Goal: Task Accomplishment & Management: Use online tool/utility

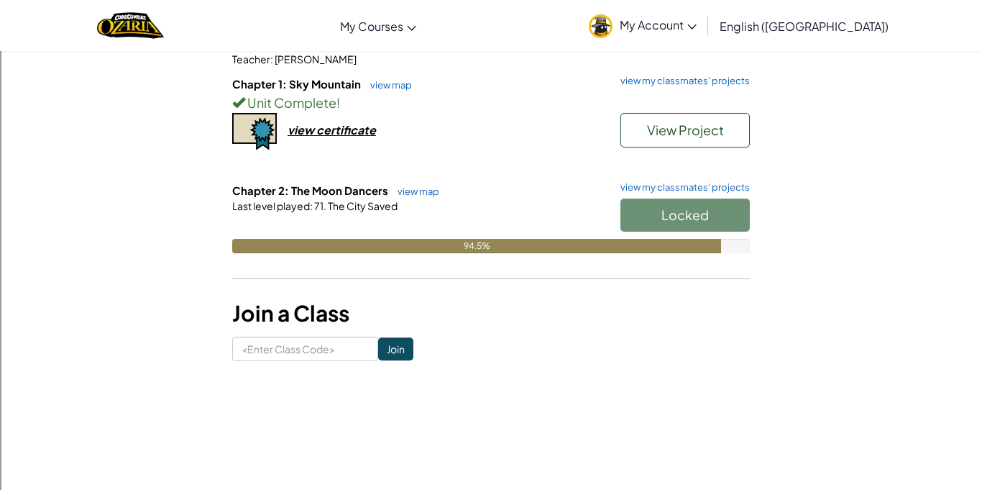
scroll to position [150, 0]
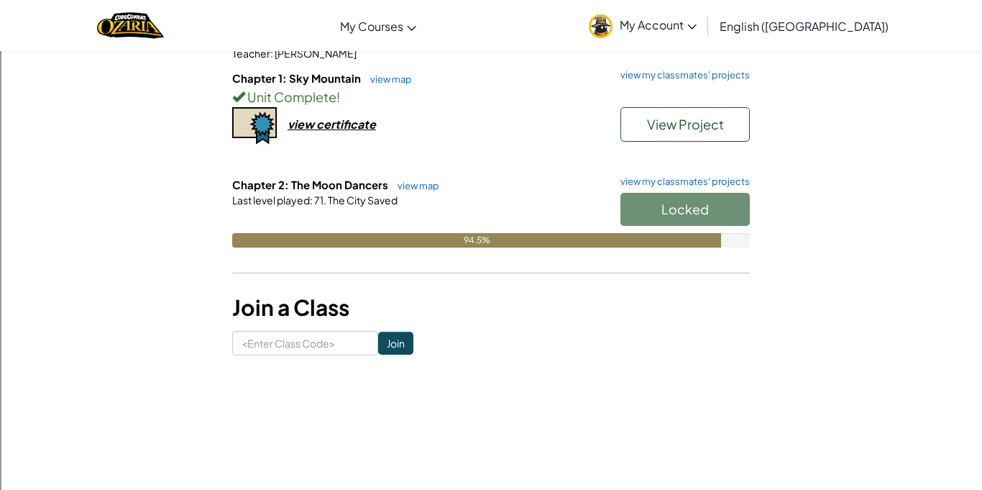
click at [672, 213] on div "Locked" at bounding box center [678, 213] width 144 height 40
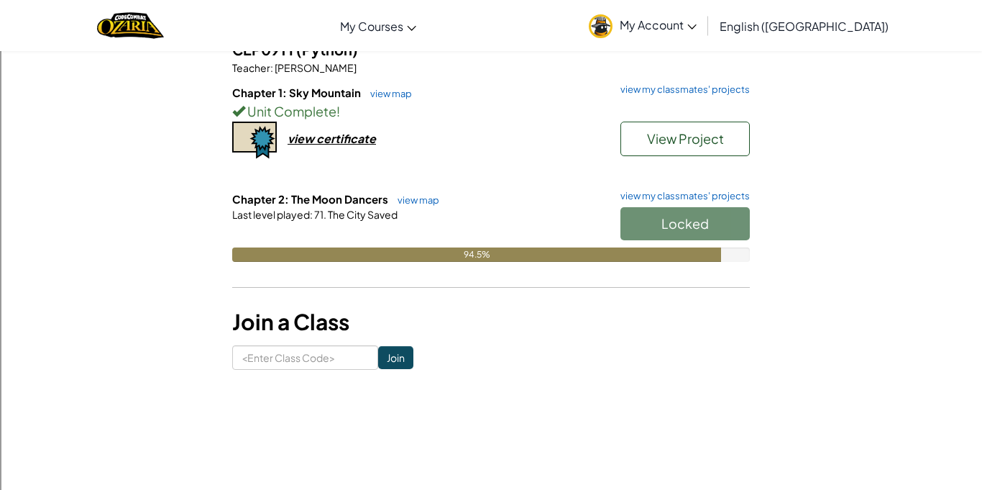
scroll to position [135, 0]
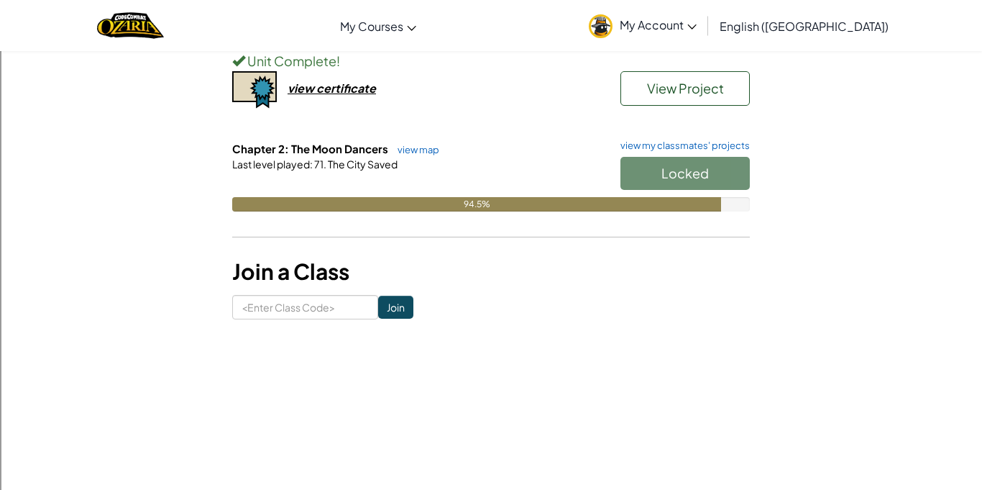
scroll to position [275, 0]
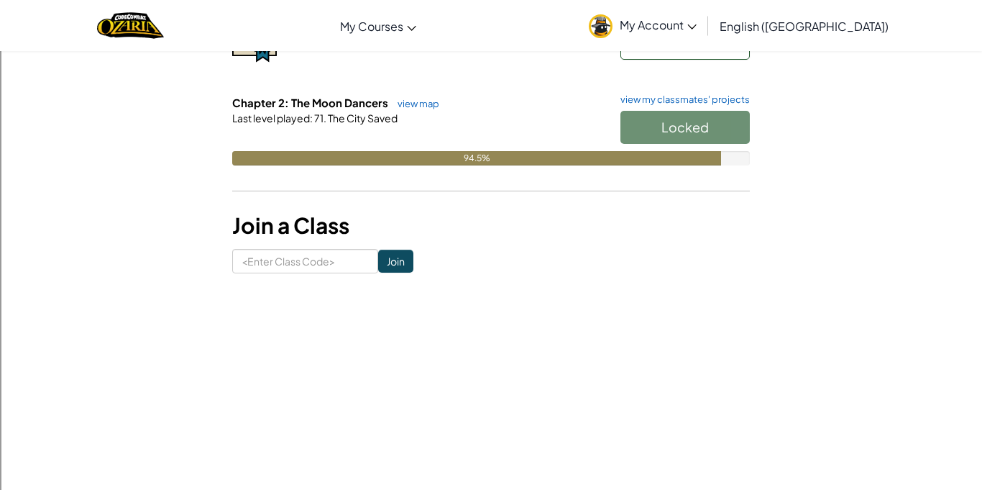
scroll to position [230, 0]
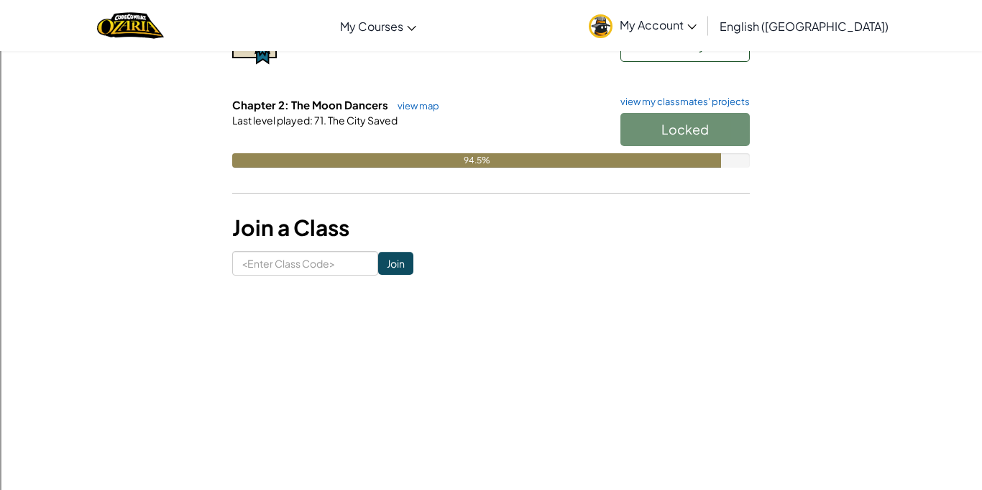
click at [697, 128] on div "Locked" at bounding box center [678, 133] width 144 height 40
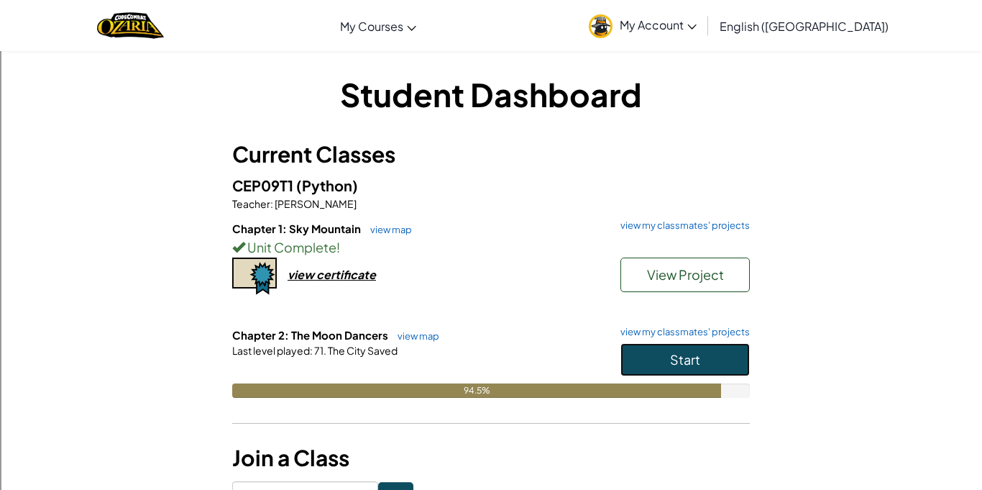
click at [728, 363] on button "Start" at bounding box center [685, 359] width 129 height 33
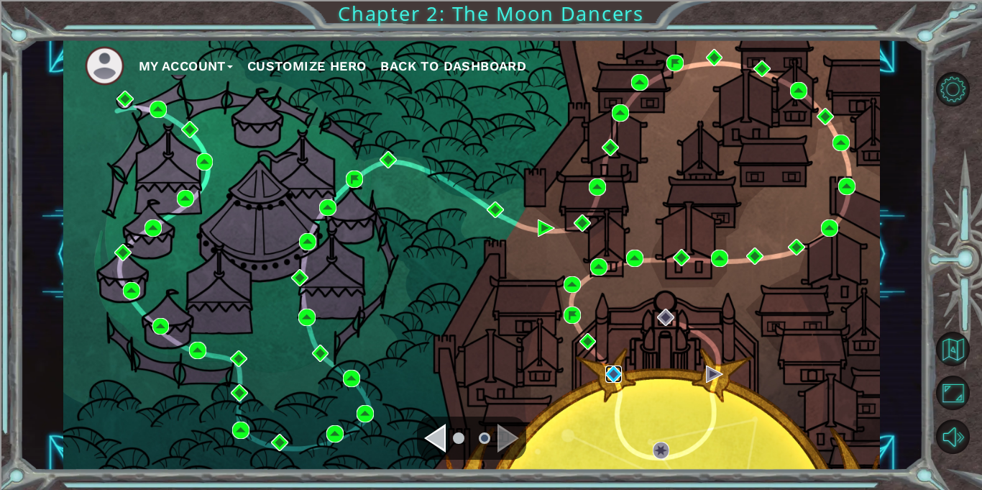
click at [615, 371] on img at bounding box center [613, 373] width 17 height 17
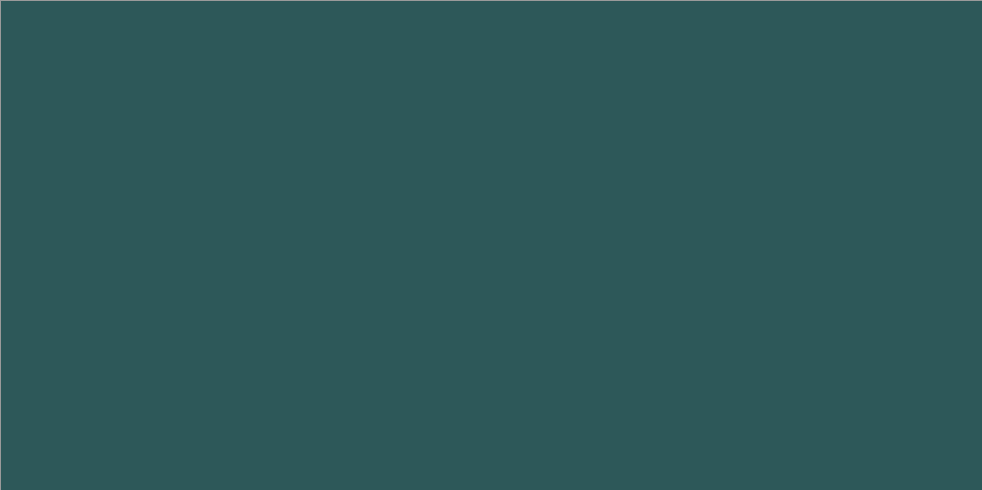
click at [613, 380] on body at bounding box center [491, 245] width 982 height 490
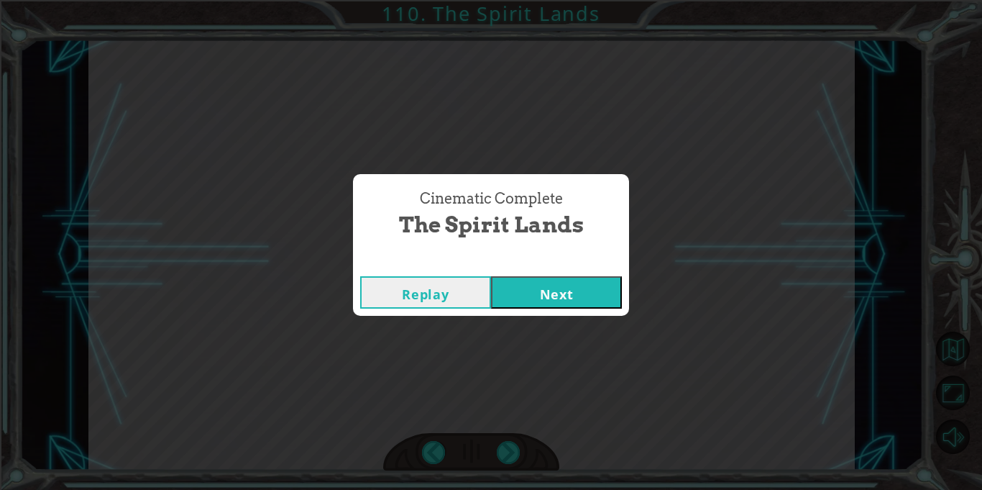
click at [585, 299] on button "Next" at bounding box center [556, 292] width 131 height 32
click at [582, 299] on button "Next" at bounding box center [556, 292] width 131 height 32
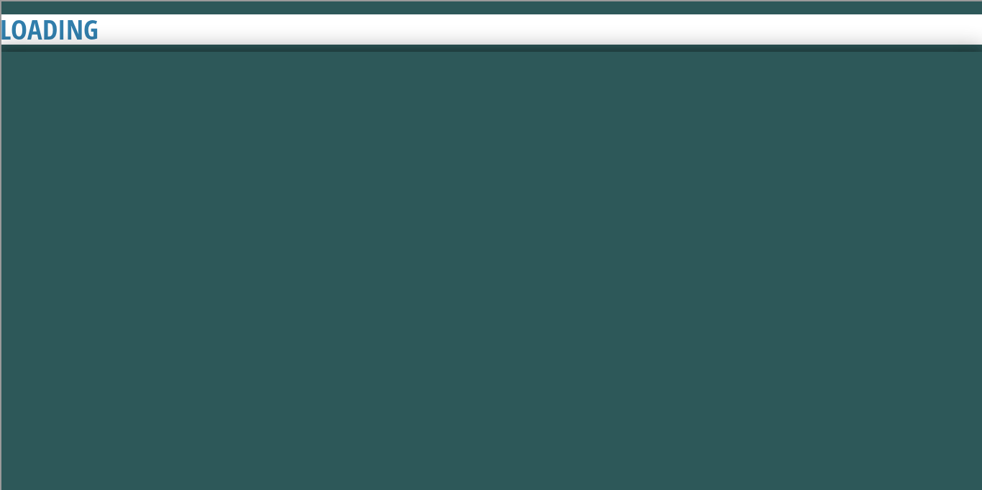
click at [585, 293] on button "Next" at bounding box center [556, 292] width 131 height 32
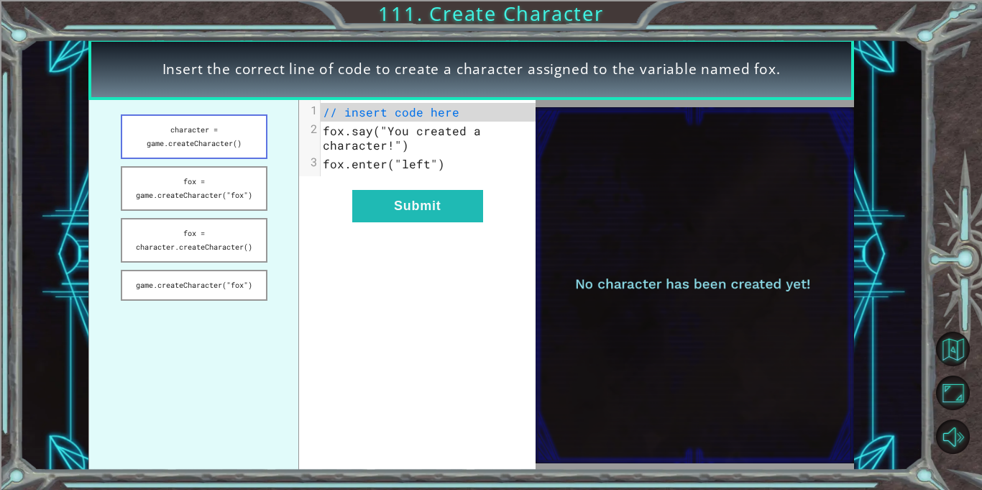
click at [201, 141] on button "character = game.createCharacter()" at bounding box center [194, 136] width 147 height 45
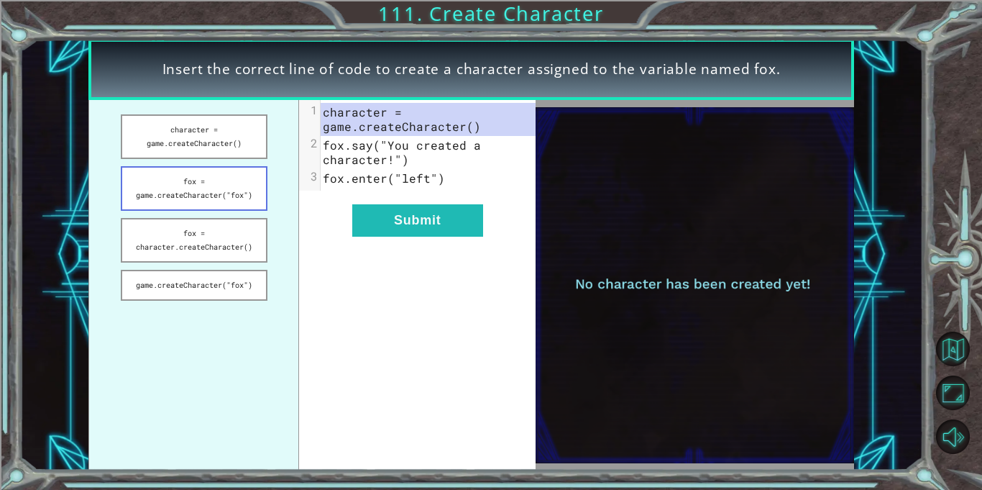
click at [178, 199] on button "fox = game.createCharacter("fox")" at bounding box center [194, 188] width 147 height 45
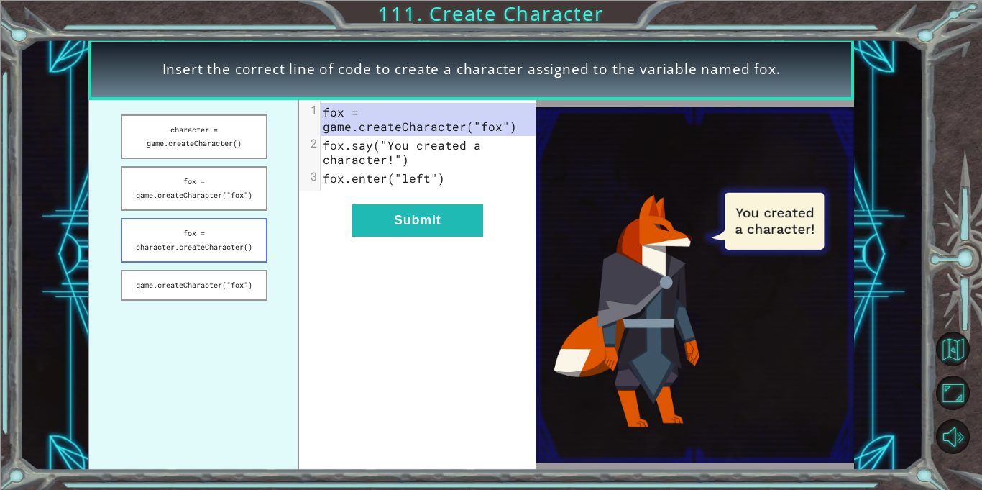
click at [196, 240] on button "fox = character.createCharacter()" at bounding box center [194, 240] width 147 height 45
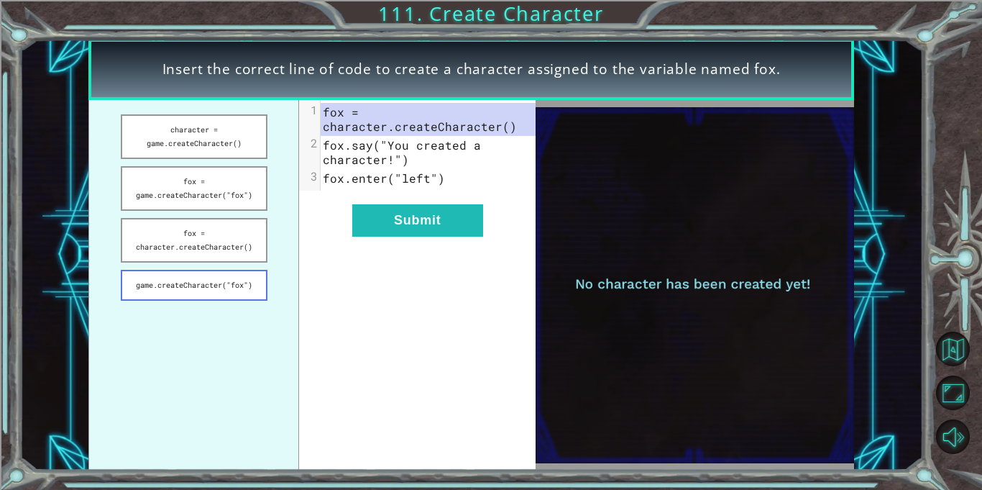
click at [193, 296] on button "game.createCharacter("fox")" at bounding box center [194, 285] width 147 height 31
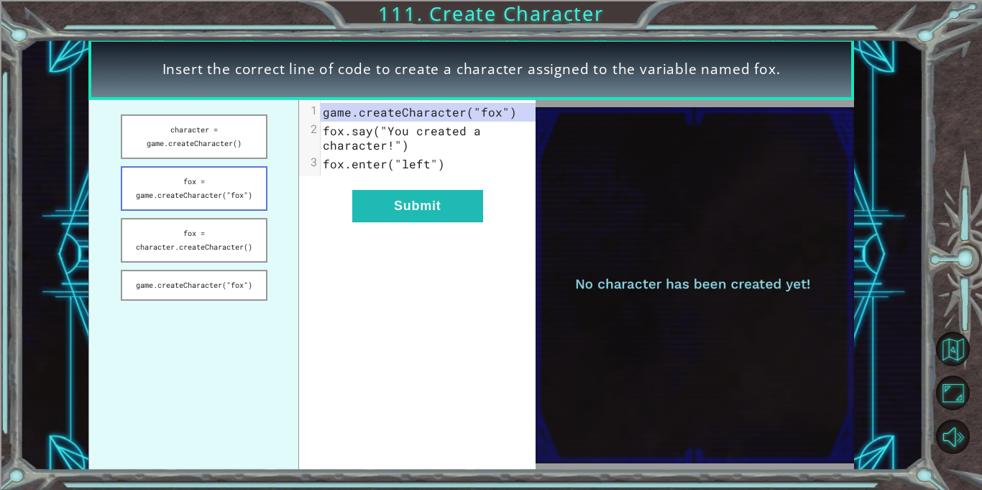
click at [161, 185] on button "fox = game.createCharacter("fox")" at bounding box center [194, 188] width 147 height 45
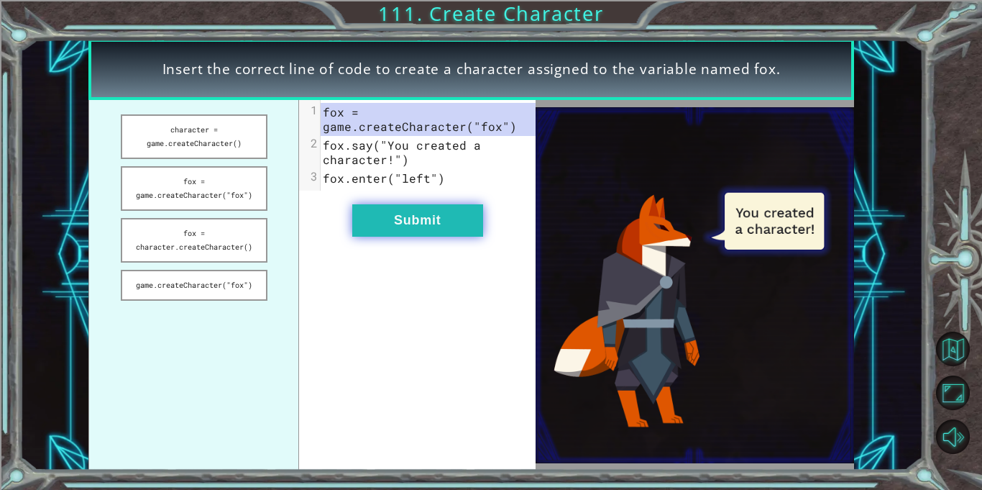
click at [392, 226] on button "Submit" at bounding box center [417, 220] width 131 height 32
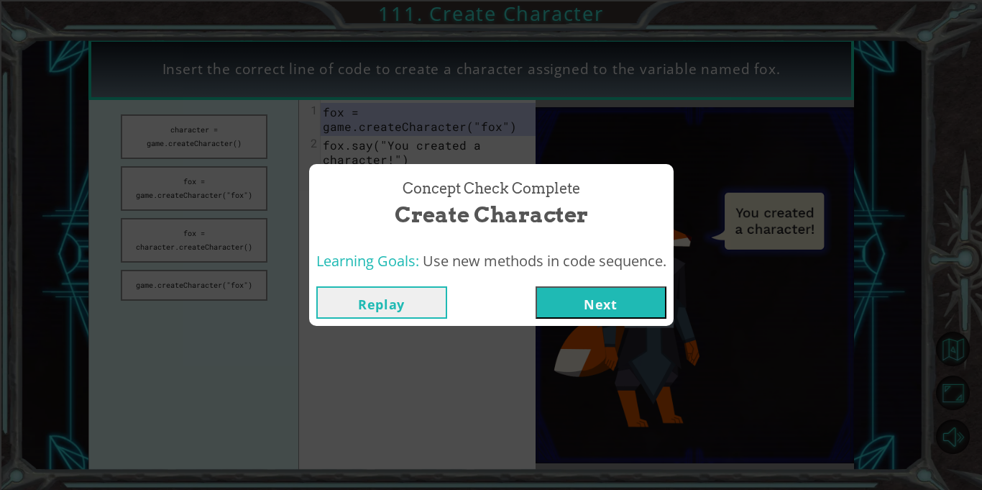
click at [639, 308] on button "Next" at bounding box center [601, 302] width 131 height 32
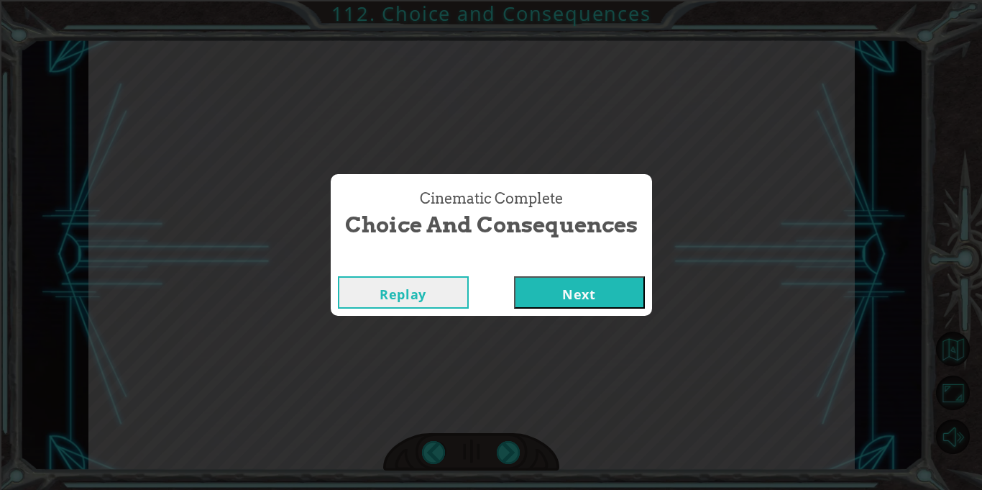
click at [567, 281] on button "Next" at bounding box center [579, 292] width 131 height 32
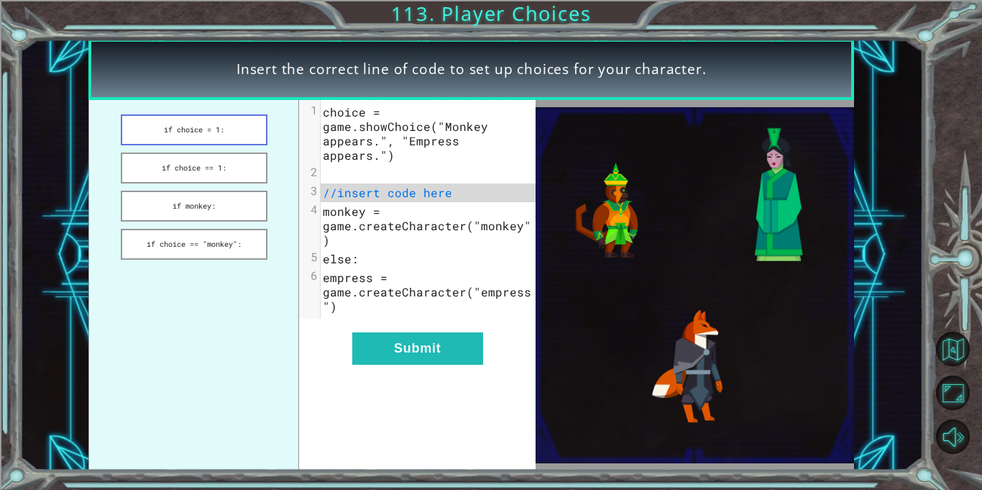
click at [201, 116] on button "if choice = 1:" at bounding box center [194, 129] width 147 height 31
click at [168, 160] on button "if choice == 1:" at bounding box center [194, 167] width 147 height 31
click at [172, 207] on button "if monkey:" at bounding box center [194, 206] width 147 height 31
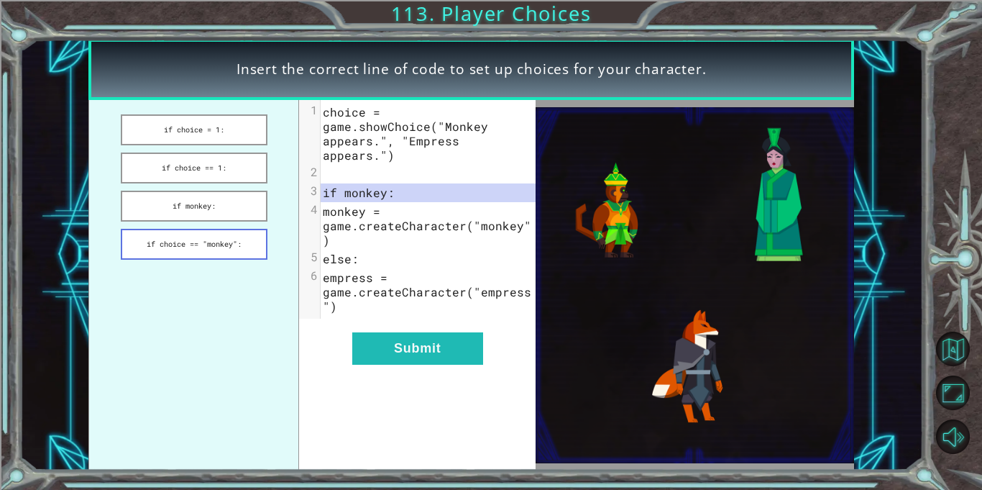
click at [174, 247] on button "if choice == "monkey":" at bounding box center [194, 244] width 147 height 31
click at [173, 209] on button "if monkey:" at bounding box center [194, 206] width 147 height 31
click at [164, 170] on button "if choice == 1:" at bounding box center [194, 167] width 147 height 31
click at [158, 134] on button "if choice = 1:" at bounding box center [194, 129] width 147 height 31
click at [168, 231] on button "if choice == "monkey":" at bounding box center [194, 244] width 147 height 31
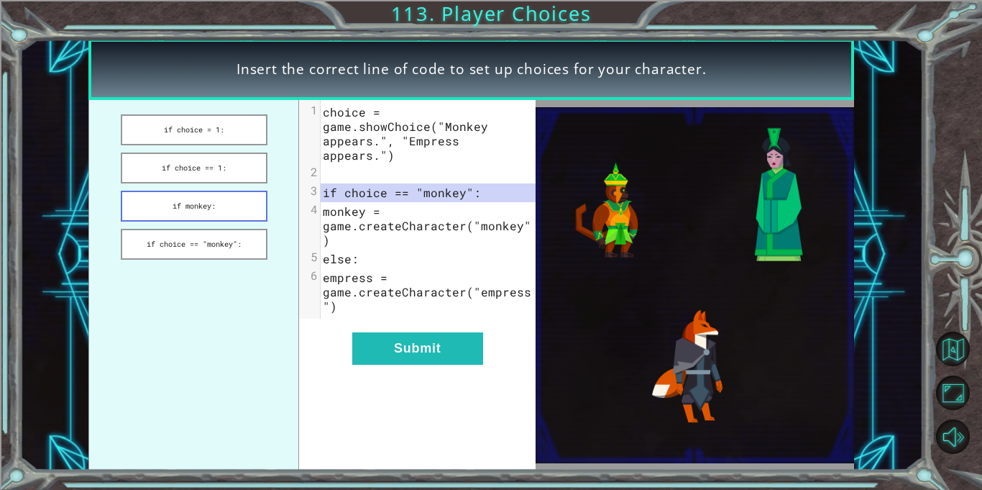
click at [173, 193] on button "if monkey:" at bounding box center [194, 206] width 147 height 31
click at [164, 165] on button "if choice == 1:" at bounding box center [194, 167] width 147 height 31
click at [140, 123] on button "if choice = 1:" at bounding box center [194, 129] width 147 height 31
click at [158, 124] on button "if choice = 1:" at bounding box center [194, 129] width 147 height 31
click at [157, 229] on button "if choice == "monkey":" at bounding box center [194, 244] width 147 height 31
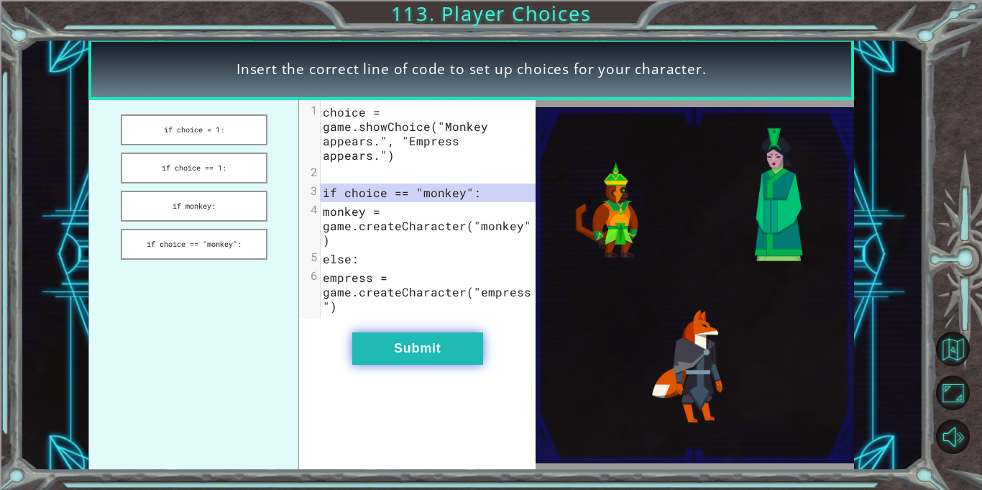
click at [457, 332] on button "Submit" at bounding box center [417, 348] width 131 height 32
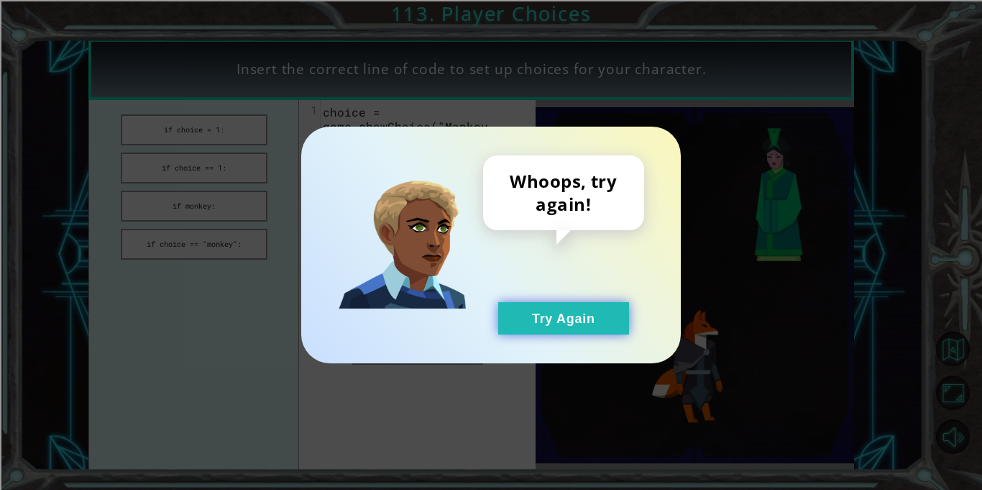
click at [590, 329] on button "Try Again" at bounding box center [563, 318] width 131 height 32
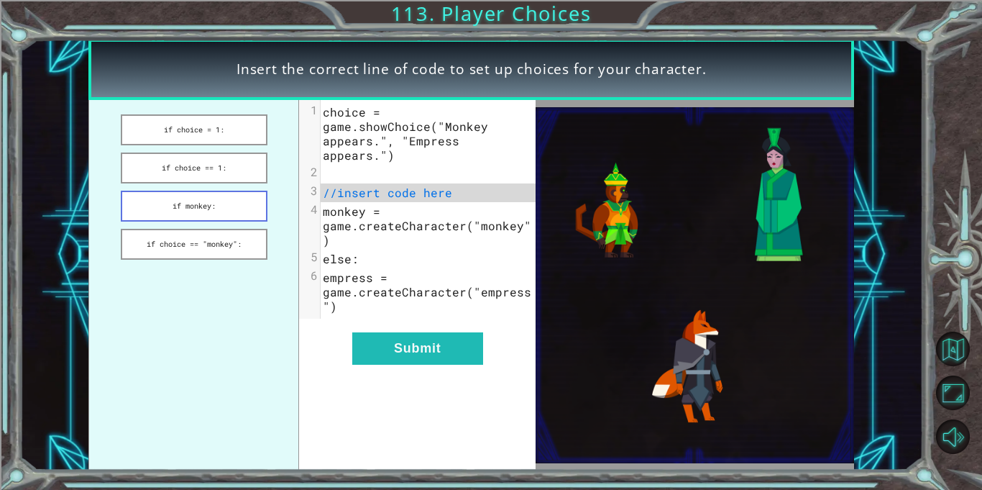
click at [162, 209] on button "if monkey:" at bounding box center [194, 206] width 147 height 31
click at [155, 168] on button "if choice == 1:" at bounding box center [194, 167] width 147 height 31
click at [192, 139] on button "if choice = 1:" at bounding box center [194, 129] width 147 height 31
click at [198, 164] on button "if choice == 1:" at bounding box center [194, 167] width 147 height 31
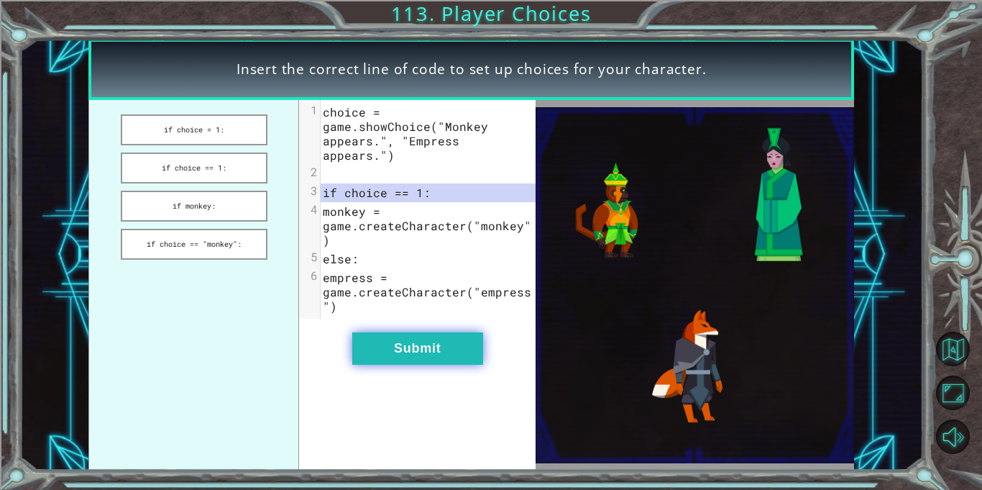
click at [423, 332] on button "Submit" at bounding box center [417, 348] width 131 height 32
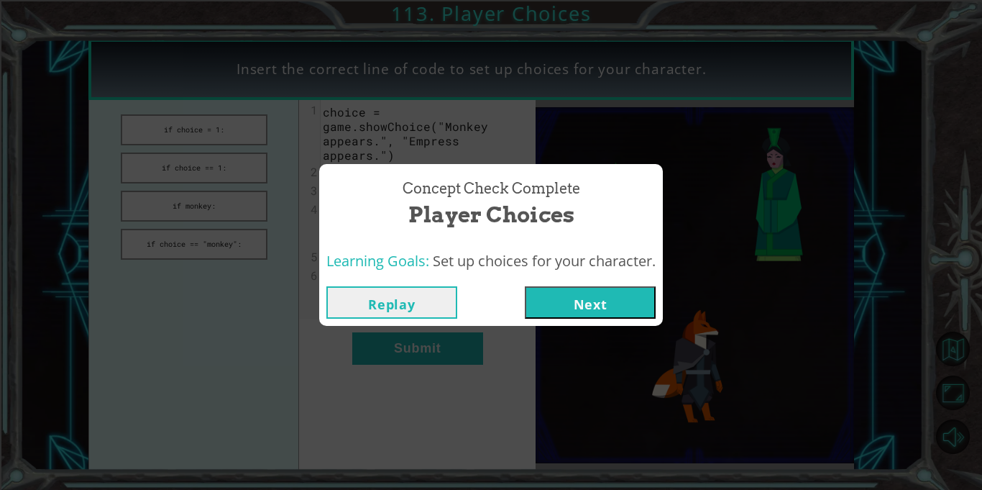
click at [626, 300] on button "Next" at bounding box center [590, 302] width 131 height 32
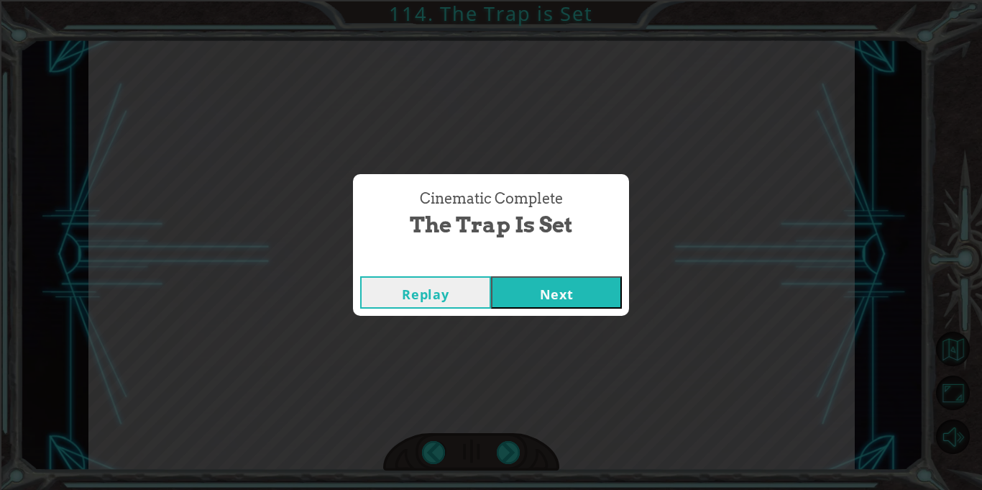
click at [554, 308] on button "Next" at bounding box center [556, 292] width 131 height 32
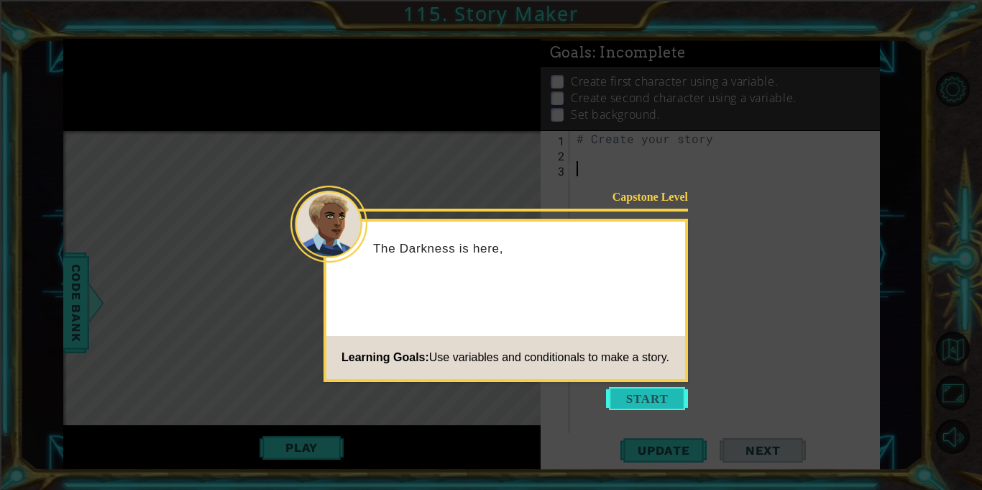
click at [649, 396] on button "Start" at bounding box center [647, 398] width 82 height 23
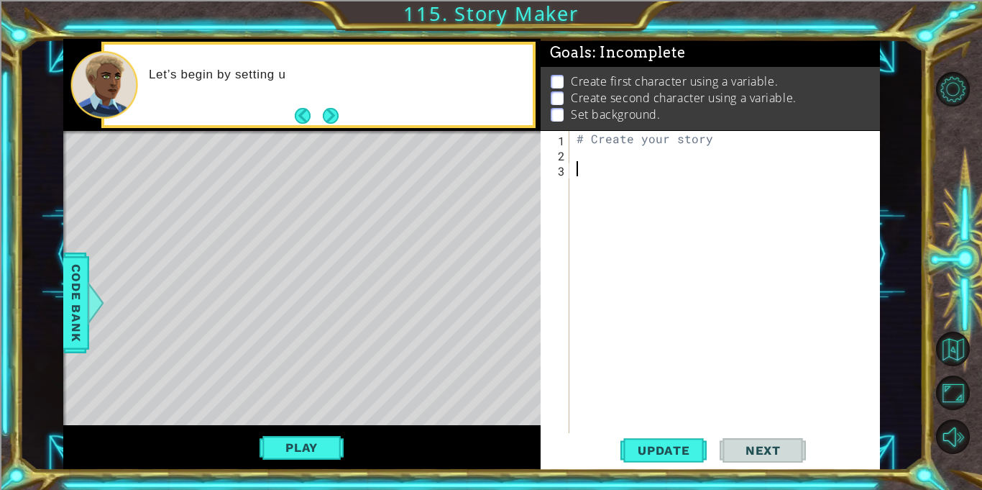
click at [734, 161] on div "# Create your story" at bounding box center [729, 297] width 310 height 332
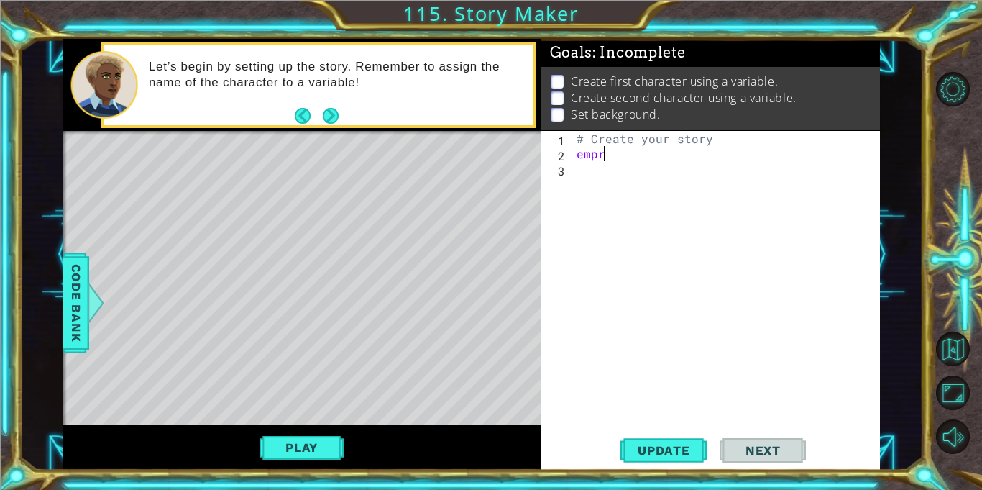
scroll to position [0, 1]
type textarea "e"
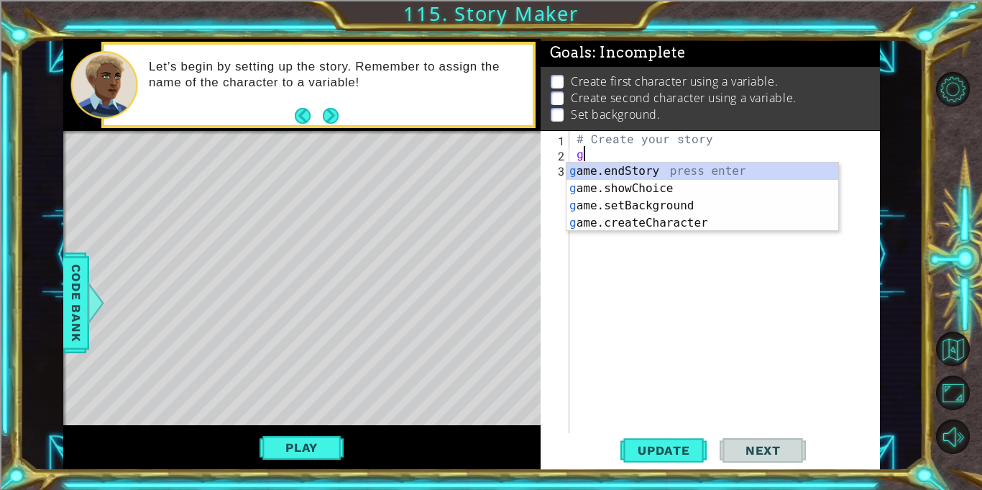
click at [708, 221] on div "g ame.endStory press enter g ame.showChoice press enter g ame.setBackground pre…" at bounding box center [703, 215] width 272 height 104
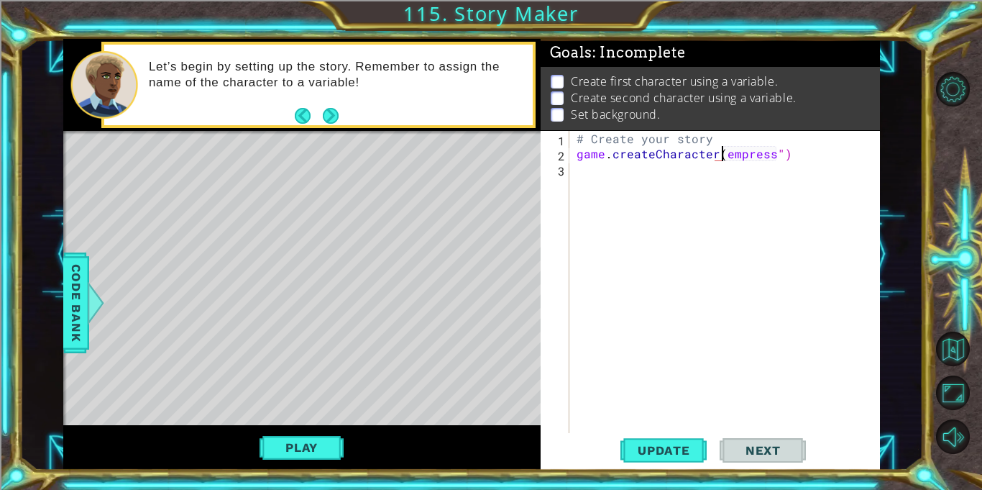
scroll to position [0, 9]
click at [575, 149] on div "# Create your story game . createCharacter ( "empress" )" at bounding box center [729, 297] width 310 height 332
type textarea "empress = game.createCharacter("empress")"
click at [684, 447] on span "Update" at bounding box center [663, 450] width 81 height 14
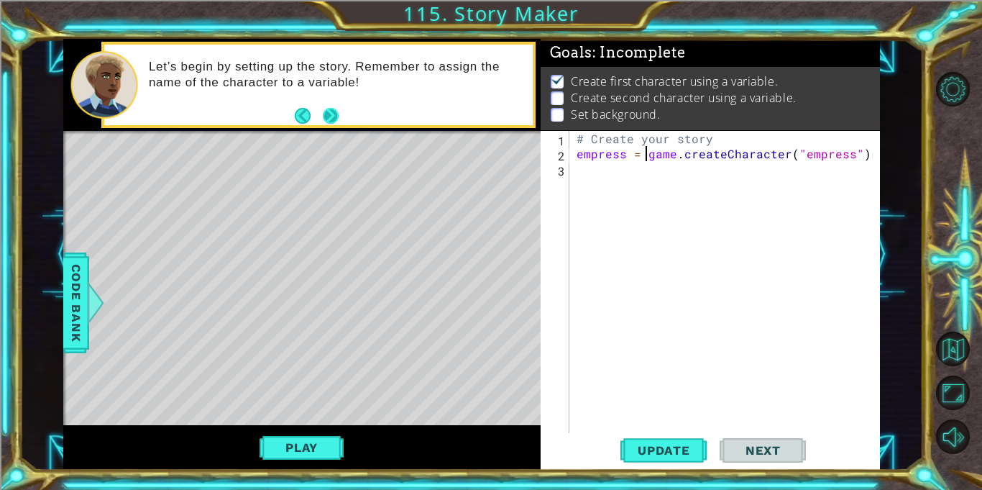
click at [337, 108] on button "Next" at bounding box center [331, 116] width 16 height 16
click at [636, 172] on div "# Create your story empress = game . createCharacter ( "empress" )" at bounding box center [729, 297] width 310 height 332
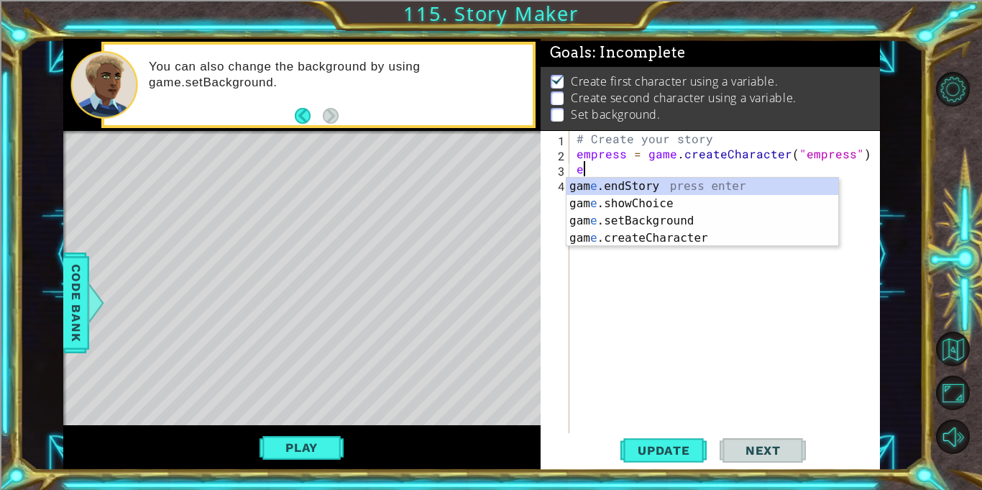
click at [661, 244] on div "gam e .endStory press enter gam e .showChoice press enter gam e .setBackground …" at bounding box center [703, 230] width 272 height 104
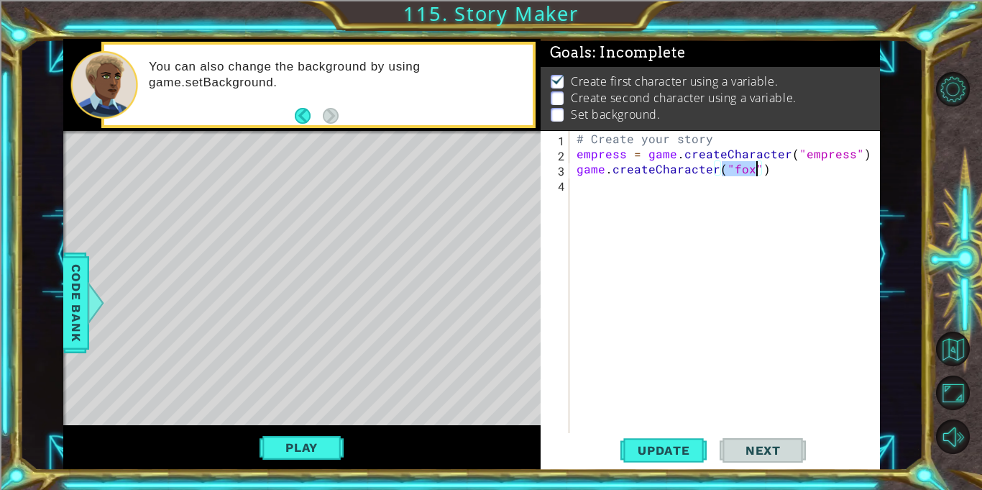
click at [583, 166] on div "# Create your story empress = game . createCharacter ( "empress" ) game . creat…" at bounding box center [729, 297] width 310 height 332
click at [582, 167] on div "# Create your story empress = game . createCharacter ( "empress" ) game . creat…" at bounding box center [729, 297] width 310 height 332
click at [808, 173] on div "# Create your story empress = game . createCharacter ( "empress" ) pheonix = ga…" at bounding box center [729, 297] width 310 height 332
click at [809, 174] on div "# Create your story empress = game . createCharacter ( "empress" ) pheonix = ga…" at bounding box center [729, 297] width 310 height 332
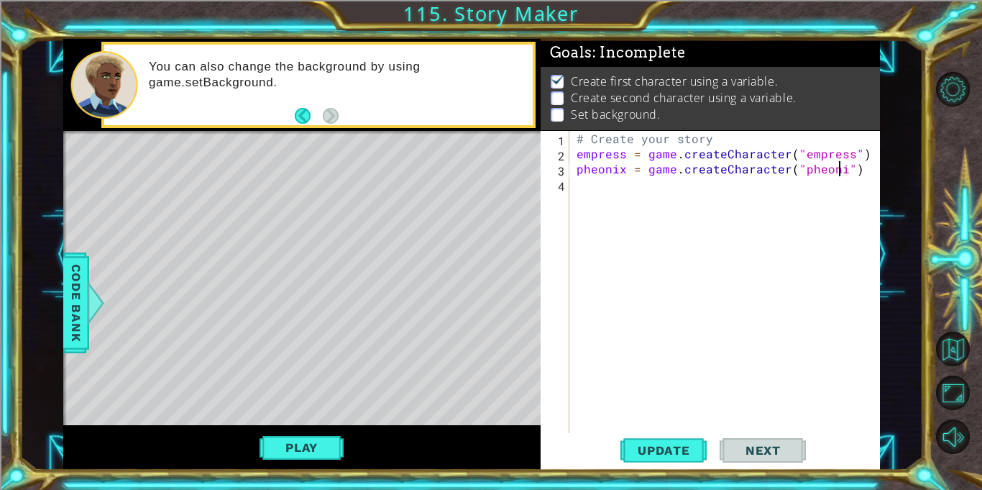
scroll to position [0, 17]
click at [693, 467] on button "Update" at bounding box center [664, 451] width 86 height 34
type textarea "pheonix = game.createCharacter("phoenix")"
click at [680, 451] on span "Update" at bounding box center [663, 450] width 81 height 14
click at [742, 203] on div "# Create your story empress = game . createCharacter ( "empress" ) pheonix = ga…" at bounding box center [729, 297] width 310 height 332
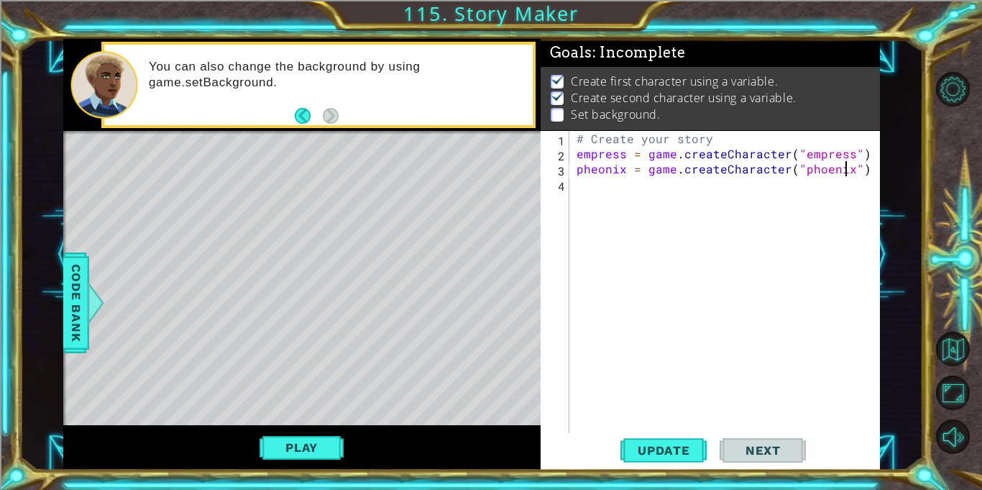
scroll to position [0, 0]
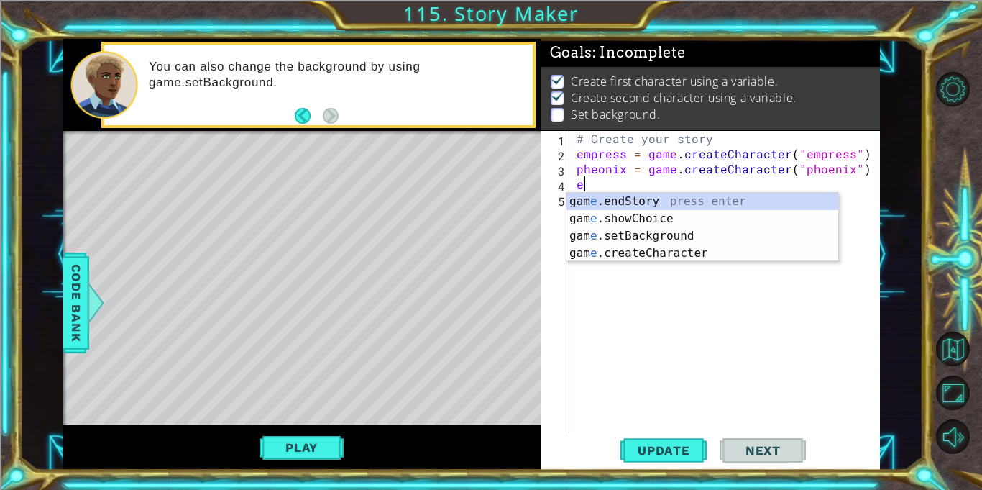
click at [685, 233] on div "gam e .endStory press enter gam e .showChoice press enter gam e .setBackground …" at bounding box center [703, 245] width 272 height 104
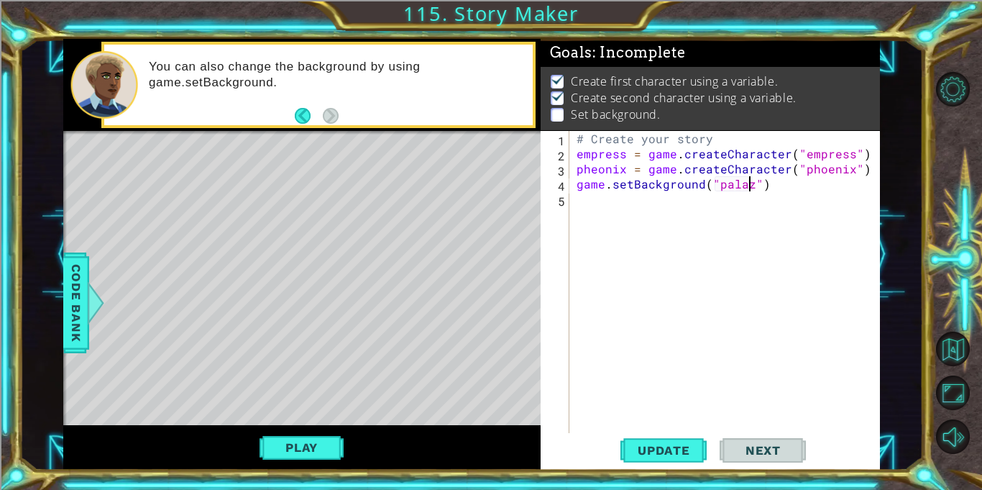
scroll to position [0, 11]
click at [679, 464] on button "Update" at bounding box center [664, 451] width 86 height 34
click at [860, 167] on div "# Create your story empress = game . createCharacter ( "empress" ) pheonix = ga…" at bounding box center [729, 297] width 310 height 332
type textarea "pheonix = game.createCharacter("phoenix")"
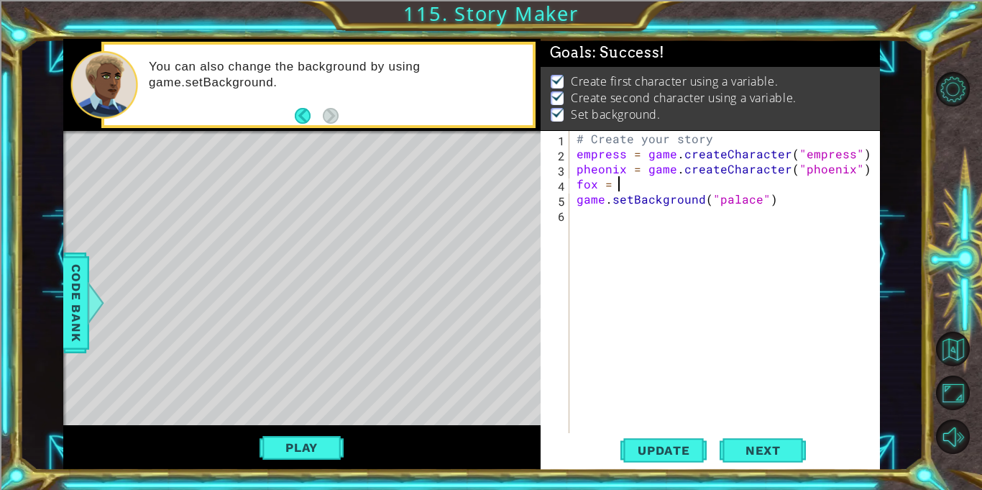
scroll to position [0, 2]
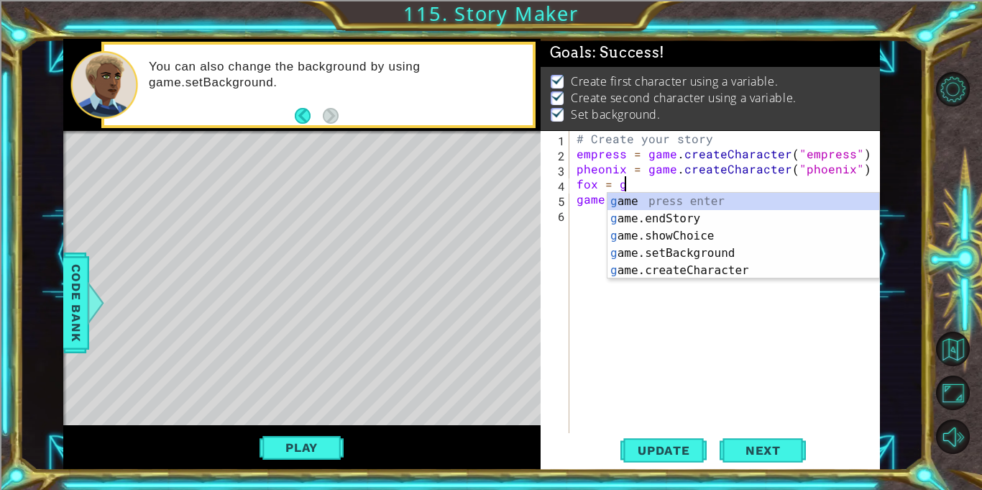
click at [723, 272] on div "g ame press enter g ame.endStory press enter g ame.showChoice press enter g ame…" at bounding box center [744, 253] width 272 height 121
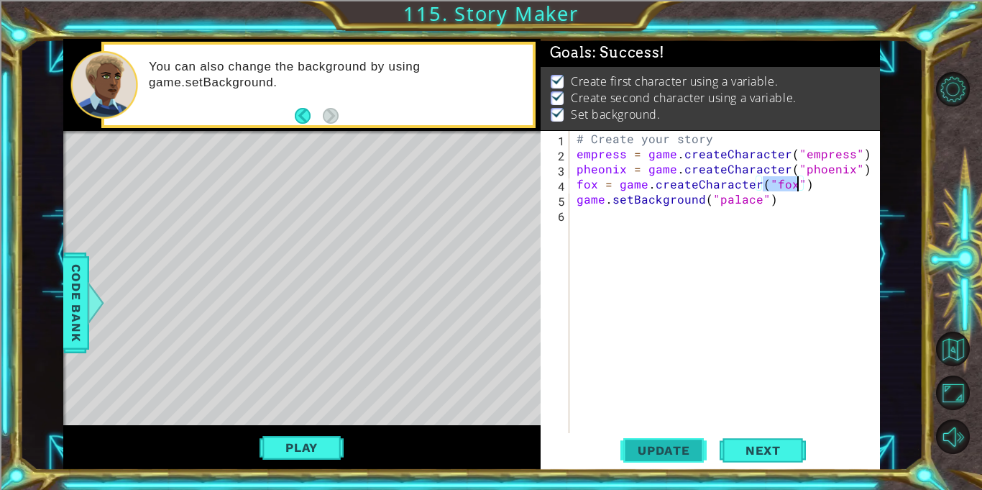
type textarea "fox = game.createCharacter("fox")"
click at [684, 449] on span "Update" at bounding box center [663, 450] width 81 height 14
click at [301, 447] on button "Play" at bounding box center [302, 447] width 84 height 27
click at [778, 440] on button "Next" at bounding box center [763, 451] width 86 height 34
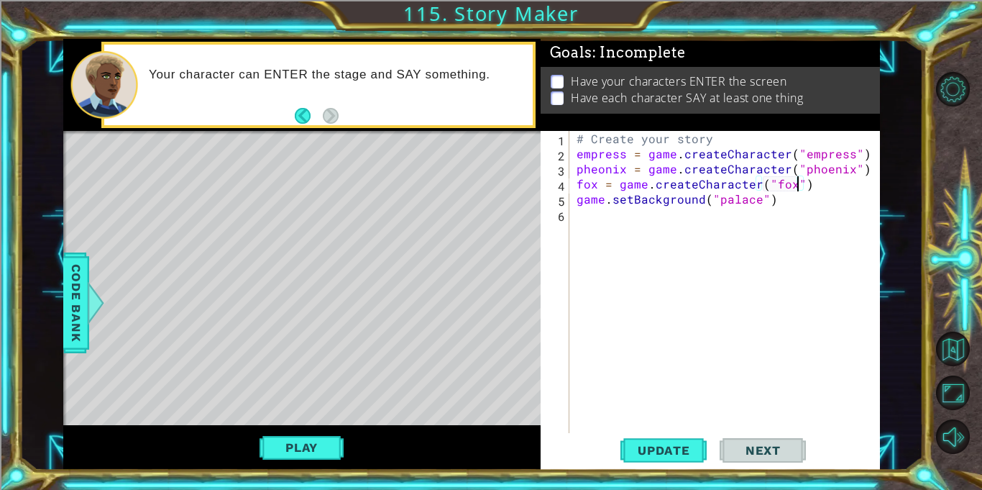
scroll to position [0, 0]
type textarea "empress e"
click at [666, 214] on div "# Create your story empress = game . createCharacter ( "empress" ) pheonix = ga…" at bounding box center [729, 297] width 310 height 332
click at [82, 317] on span "Code Bank" at bounding box center [76, 303] width 23 height 88
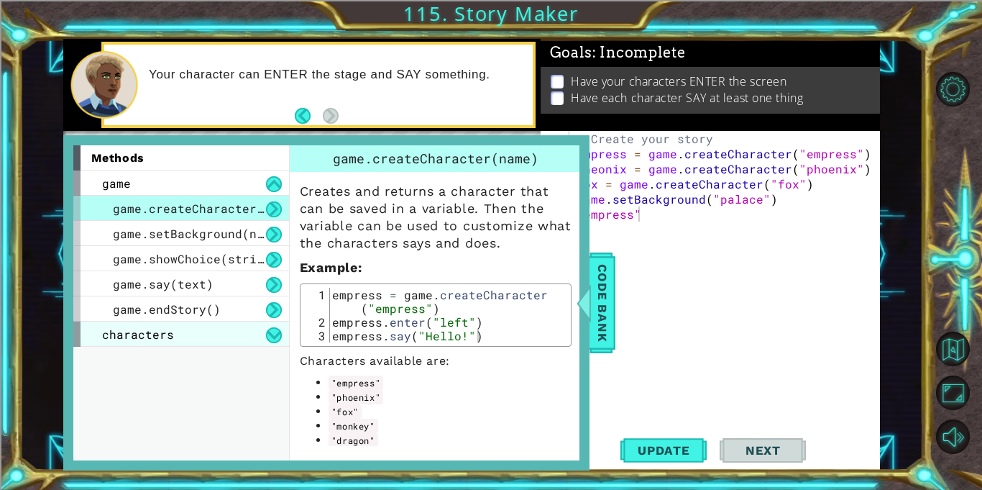
click at [160, 329] on span "characters" at bounding box center [138, 333] width 72 height 15
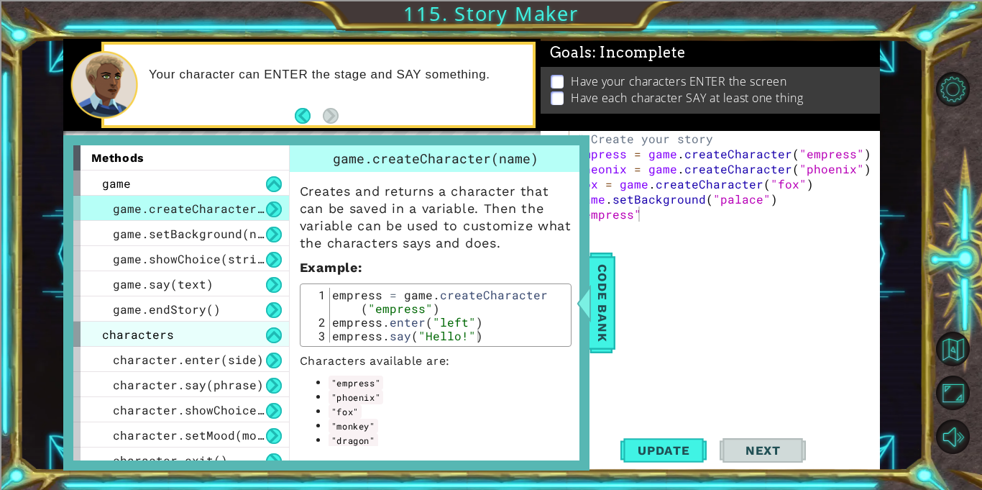
scroll to position [12, 0]
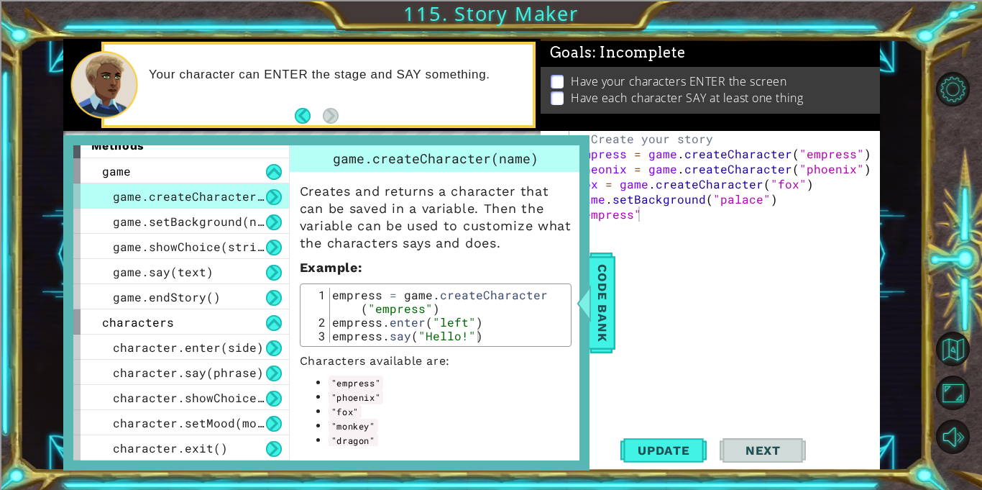
click at [669, 214] on div "# Create your story empress = game . createCharacter ( "empress" ) pheonix = ga…" at bounding box center [729, 297] width 310 height 332
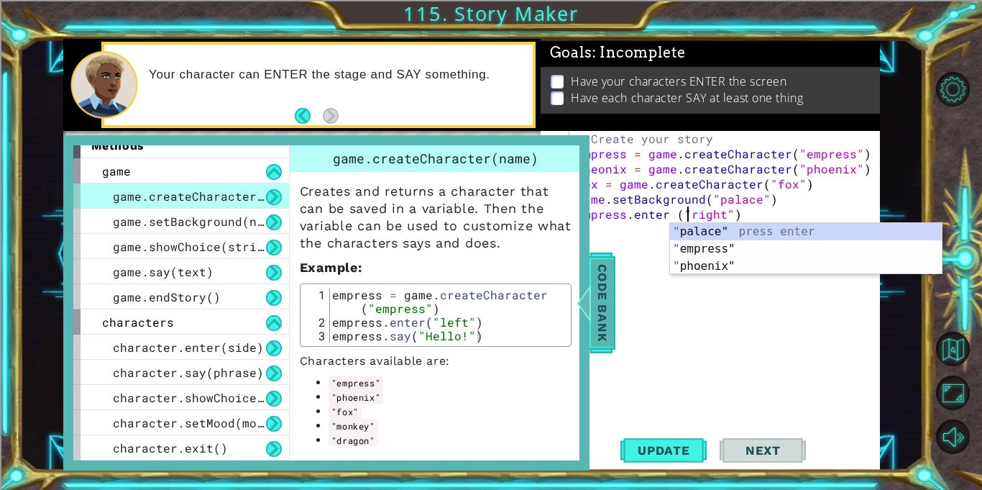
type textarea "empress.enter ("right")"
click at [609, 298] on span "Code Bank" at bounding box center [602, 303] width 23 height 88
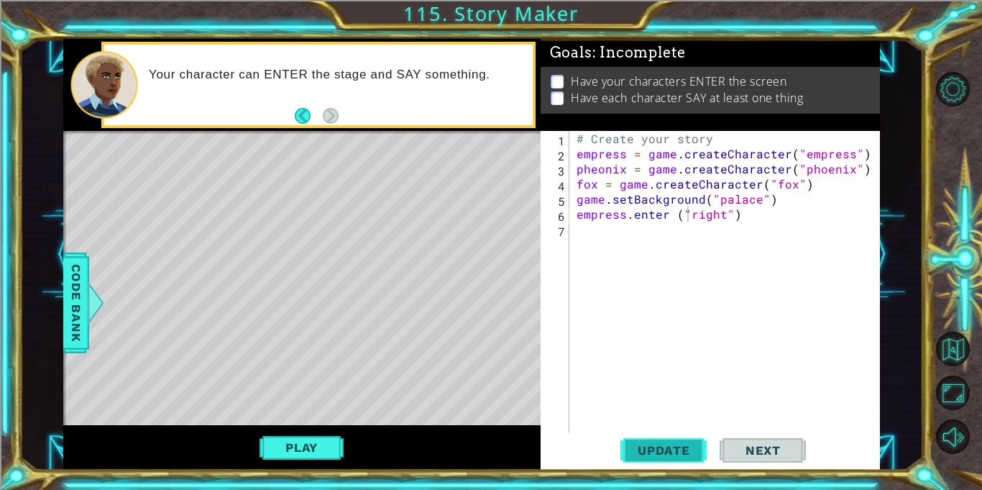
click at [651, 446] on span "Update" at bounding box center [663, 450] width 81 height 14
click at [339, 459] on button "Play" at bounding box center [302, 447] width 84 height 27
click at [326, 440] on div "methods game game.createCharacter(name) game.setBackground(name) game.showChoic…" at bounding box center [471, 254] width 817 height 431
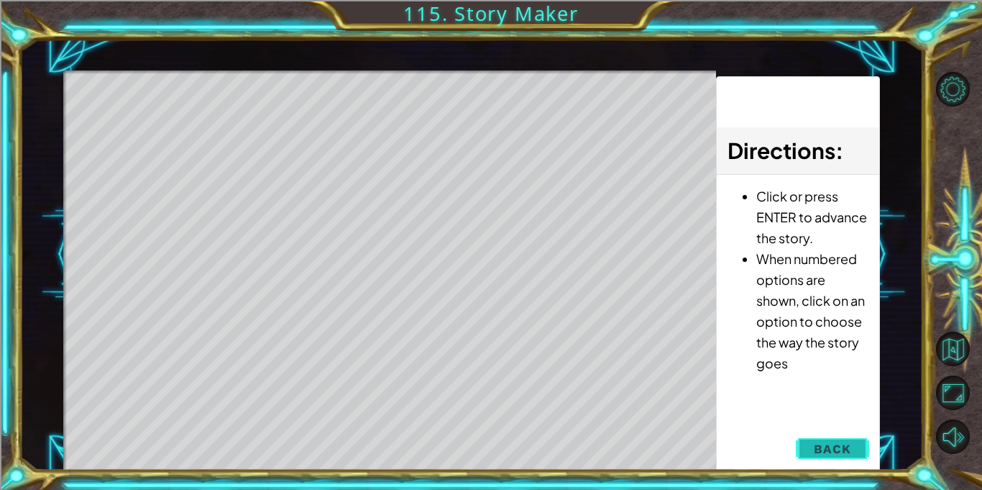
click at [857, 440] on button "Back" at bounding box center [832, 448] width 73 height 29
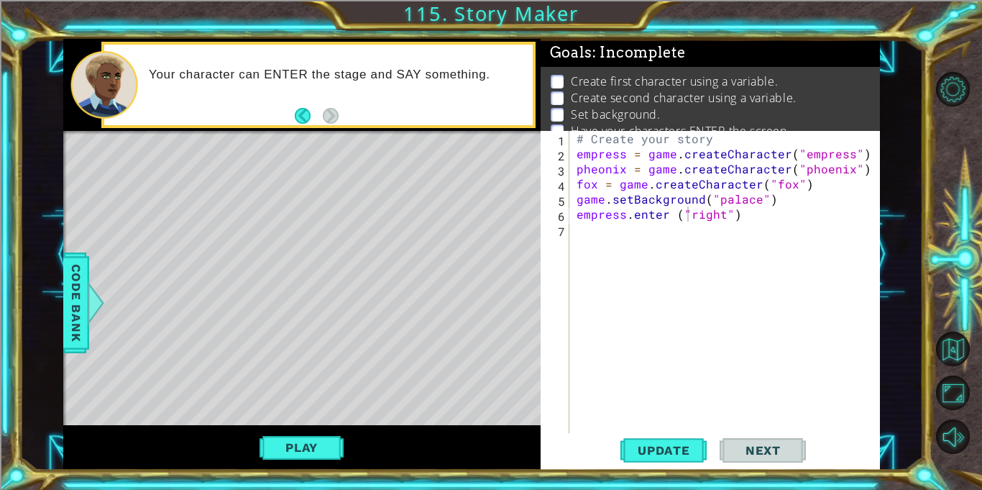
click at [679, 230] on div "# Create your story empress = game . createCharacter ( "empress" ) pheonix = ga…" at bounding box center [729, 297] width 310 height 332
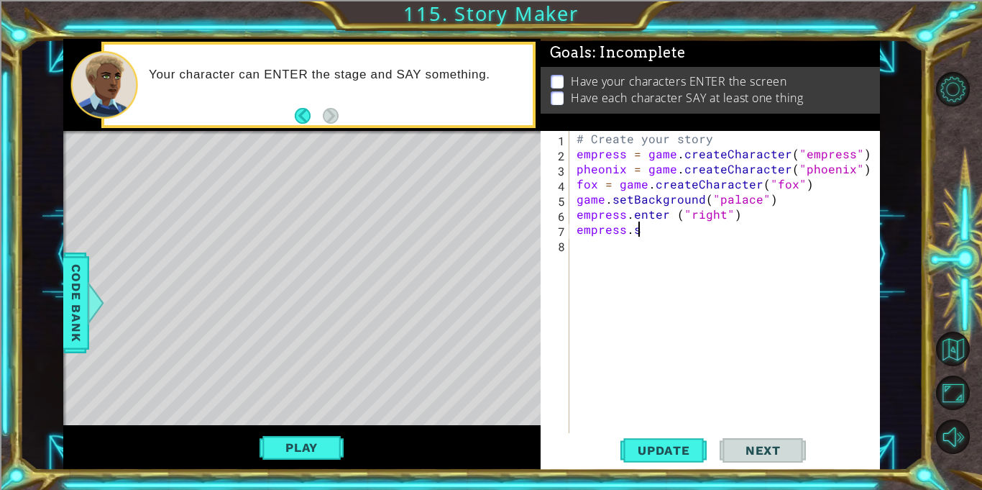
scroll to position [0, 4]
click at [72, 287] on span "Code Bank" at bounding box center [76, 303] width 23 height 88
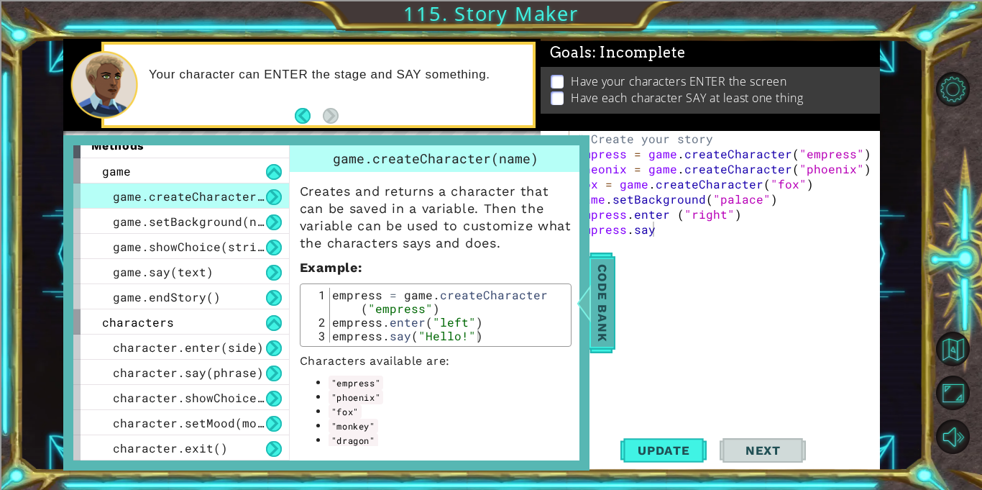
click at [612, 311] on span "Code Bank" at bounding box center [602, 303] width 23 height 88
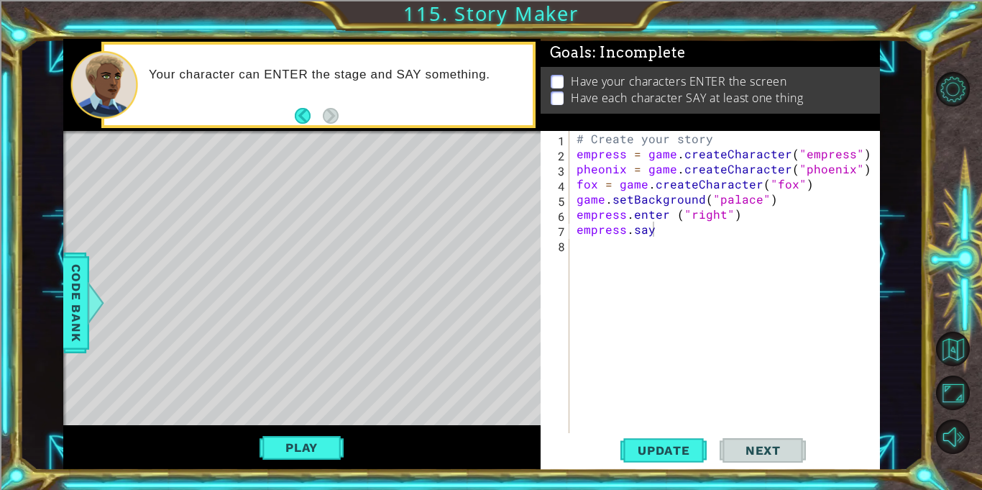
click at [691, 227] on div "# Create your story empress = game . createCharacter ( "empress" ) pheonix = ga…" at bounding box center [729, 297] width 310 height 332
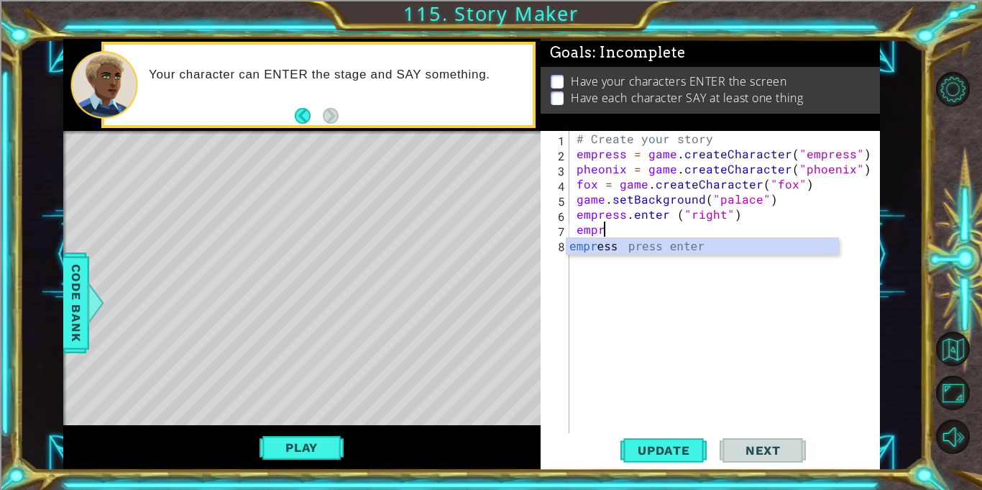
scroll to position [0, 0]
type textarea "e"
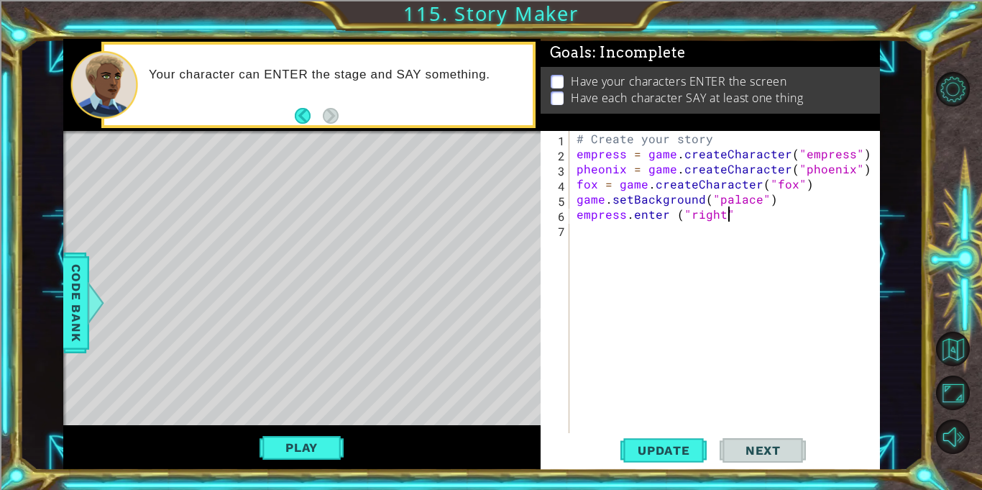
type textarea "empress.enter ("right")"
click at [618, 216] on div "# Create your story empress = game . createCharacter ( "empress" ) pheonix = ga…" at bounding box center [729, 297] width 310 height 332
click at [617, 247] on div "# Create your story empress = game . createCharacter ( "empress" ) pheonix = ga…" at bounding box center [729, 297] width 310 height 332
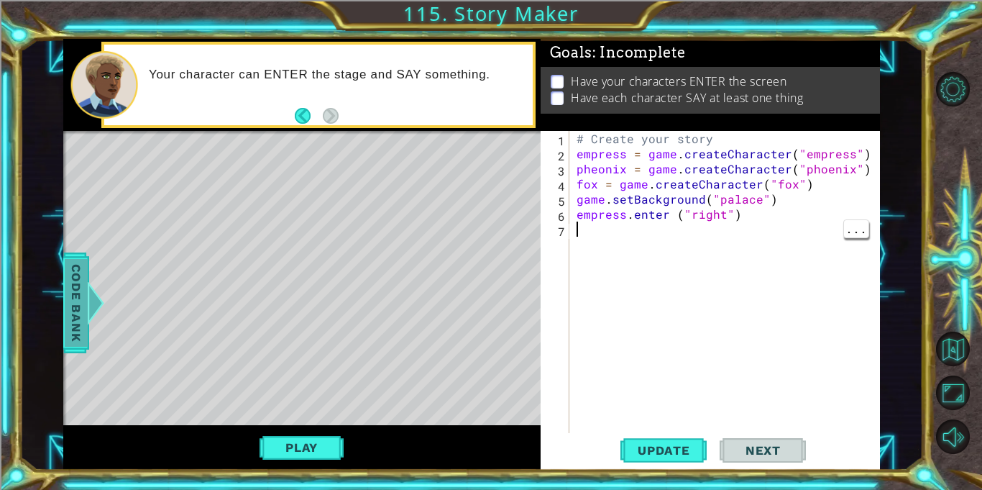
click at [63, 319] on div "Code Bank" at bounding box center [76, 302] width 26 height 101
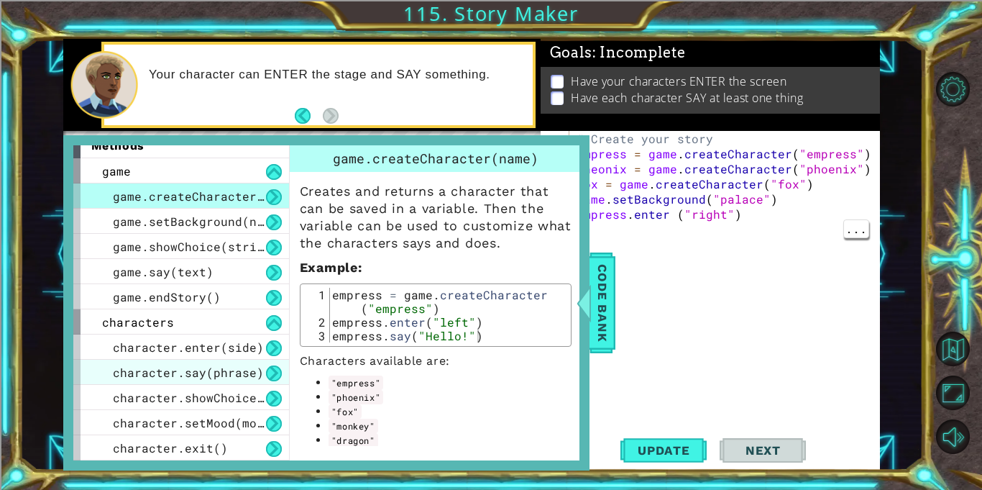
click at [160, 371] on span "character.say(phrase)" at bounding box center [188, 372] width 151 height 15
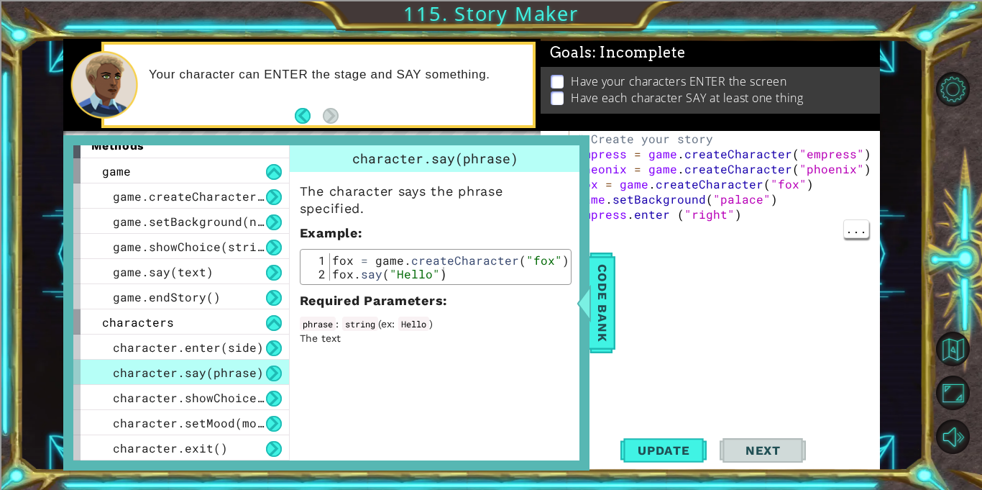
click at [344, 270] on div "fox = game . createCharacter ( "fox" ) fox . say ( "Hello" )" at bounding box center [447, 280] width 237 height 55
type textarea "fox.say("Hello")"
click at [344, 270] on div "fox = game . createCharacter ( "fox" ) fox . say ( "Hello" )" at bounding box center [447, 280] width 237 height 55
click at [341, 273] on div "fox = game . createCharacter ( "fox" ) fox . say ( "Hello" )" at bounding box center [447, 266] width 237 height 27
click at [337, 275] on div "fox = game . createCharacter ( "fox" ) fox . say ( "Hello" )" at bounding box center [447, 280] width 237 height 55
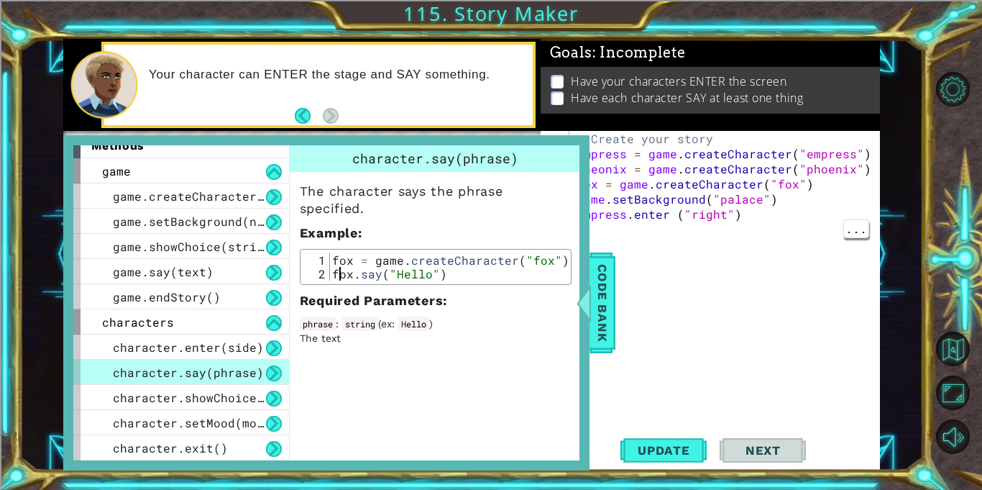
click at [483, 277] on div "fox = game . createCharacter ( "fox" ) fox . say ( "Hello" )" at bounding box center [447, 280] width 237 height 55
click at [609, 231] on div "# Create your story empress = game . createCharacter ( "empress" ) pheonix = ga…" at bounding box center [729, 297] width 310 height 332
click at [604, 296] on span "Code Bank" at bounding box center [602, 303] width 23 height 88
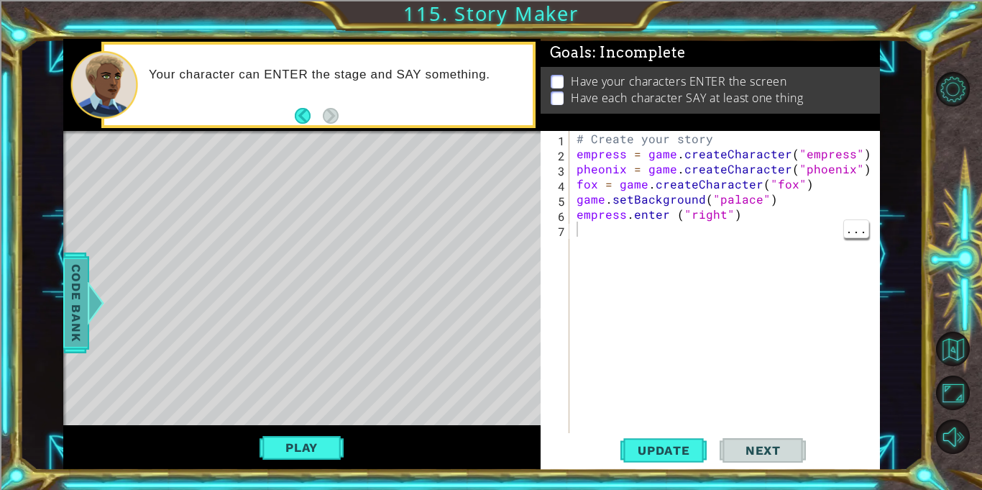
click at [72, 301] on span "Code Bank" at bounding box center [76, 303] width 23 height 88
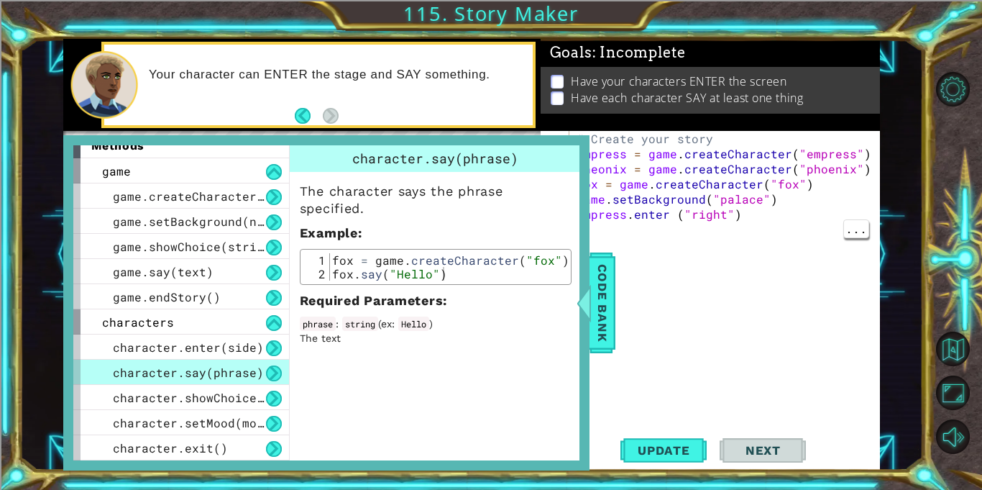
click at [336, 273] on div "fox = game . createCharacter ( "fox" ) fox . say ( "Hello" )" at bounding box center [447, 280] width 237 height 55
drag, startPoint x: 336, startPoint y: 273, endPoint x: 482, endPoint y: 281, distance: 146.2
click at [482, 281] on div "fox.say("Hello") 1 2 fox = game . createCharacter ( "fox" ) fox . say ( "Hello"…" at bounding box center [436, 267] width 272 height 36
click at [692, 237] on div "# Create your story empress = game . createCharacter ( "empress" ) pheonix = ga…" at bounding box center [729, 297] width 310 height 332
click at [681, 224] on div "# Create your story empress = game . createCharacter ( "empress" ) pheonix = ga…" at bounding box center [729, 297] width 310 height 332
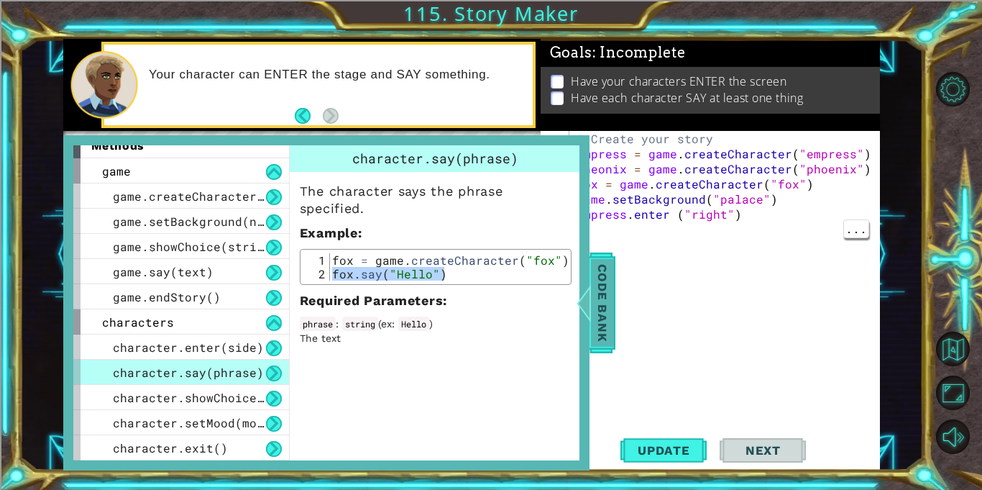
click at [595, 293] on span "Code Bank" at bounding box center [602, 303] width 23 height 88
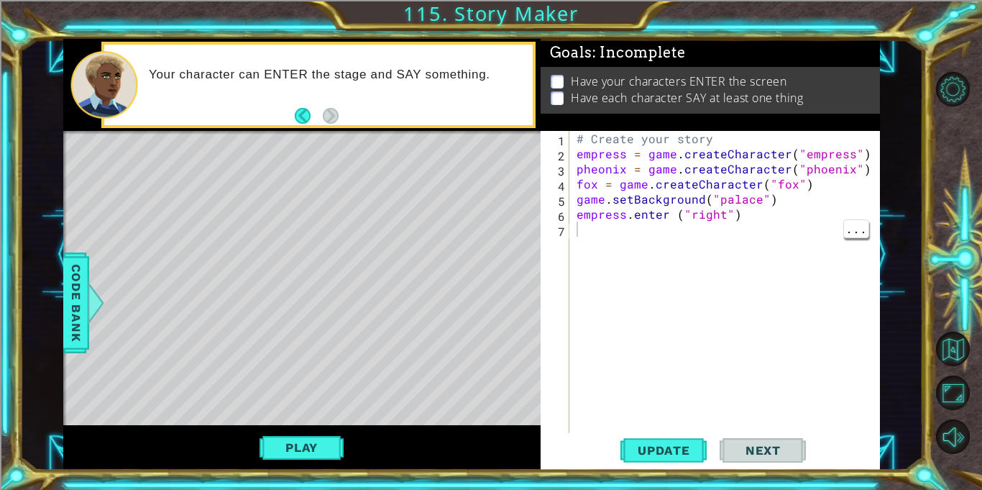
click at [582, 230] on div "# Create your story empress = game . createCharacter ( "empress" ) pheonix = ga…" at bounding box center [729, 297] width 310 height 332
paste textarea "fox.say("Hello")"
click at [580, 232] on div "# Create your story empress = game . createCharacter ( "empress" ) pheonix = ga…" at bounding box center [729, 297] width 310 height 332
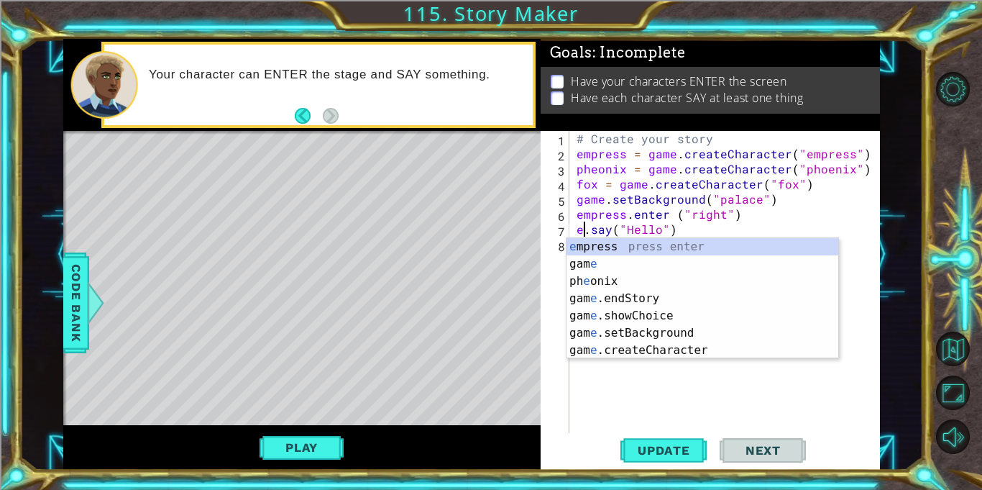
scroll to position [0, 1]
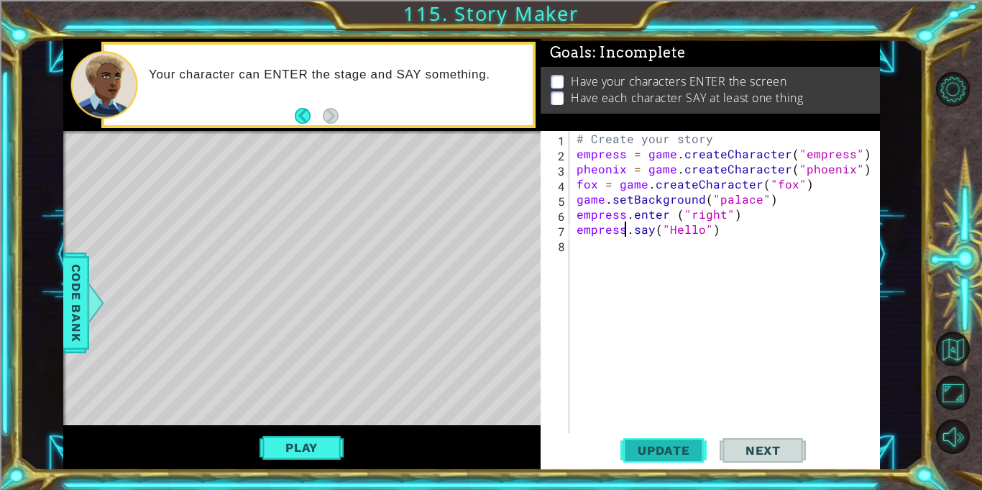
type textarea "empress.say("Hello")"
click at [674, 450] on span "Update" at bounding box center [663, 450] width 81 height 14
click at [686, 239] on div "# Create your story empress = game . createCharacter ( "empress" ) pheonix = ga…" at bounding box center [729, 297] width 310 height 332
type textarea "empress.say("GUYS! Get here NOW!")"
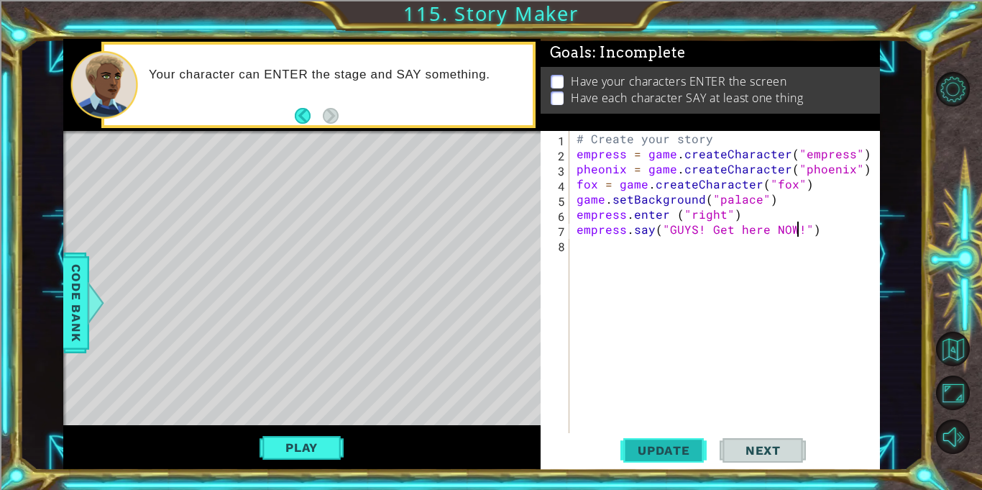
click at [668, 454] on span "Update" at bounding box center [663, 450] width 81 height 14
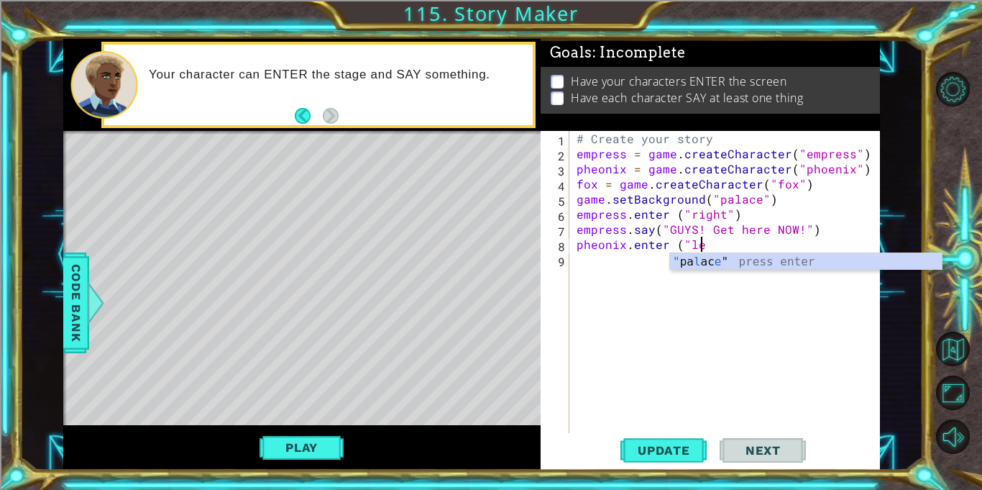
scroll to position [0, 8]
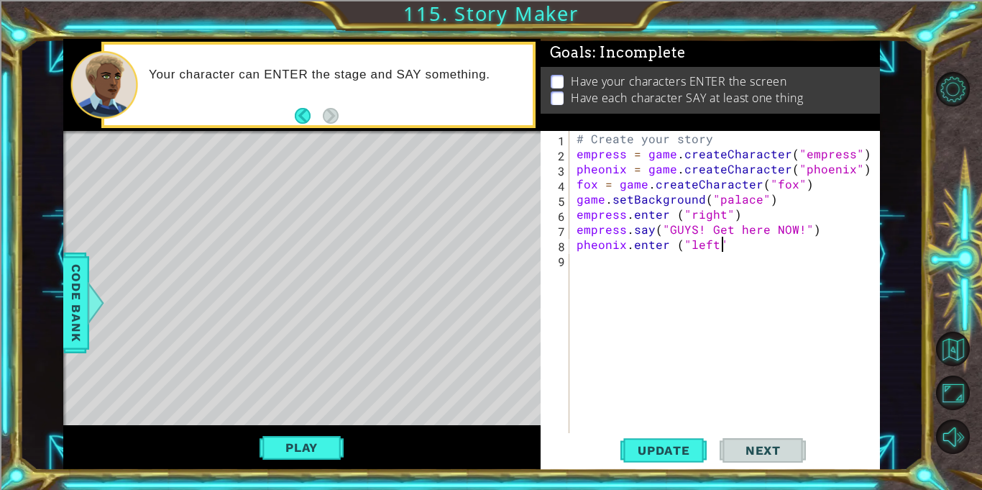
type textarea "pheonix.enter ("left")"
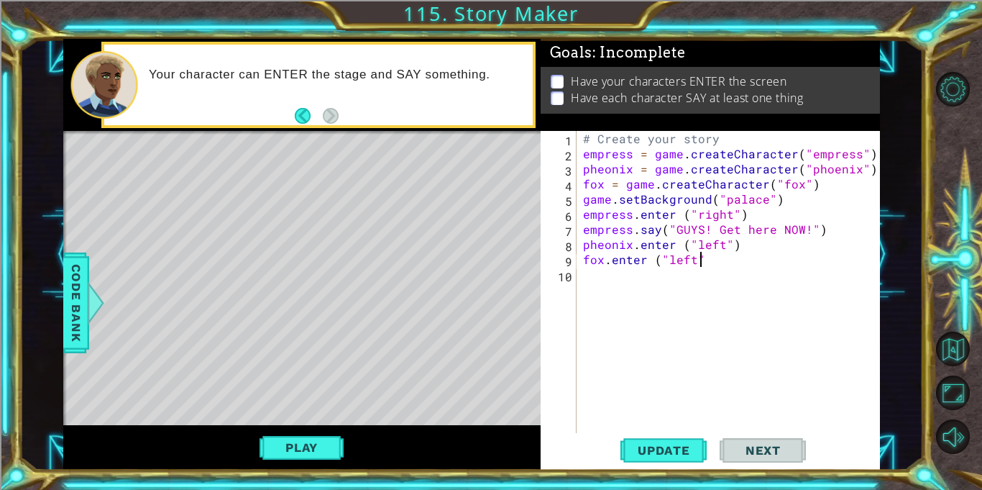
scroll to position [0, 6]
type textarea "fox.enter ("left")"
click at [681, 462] on button "Update" at bounding box center [664, 451] width 86 height 34
click at [338, 425] on div "Play" at bounding box center [301, 447] width 477 height 45
click at [336, 449] on button "Play" at bounding box center [302, 447] width 84 height 27
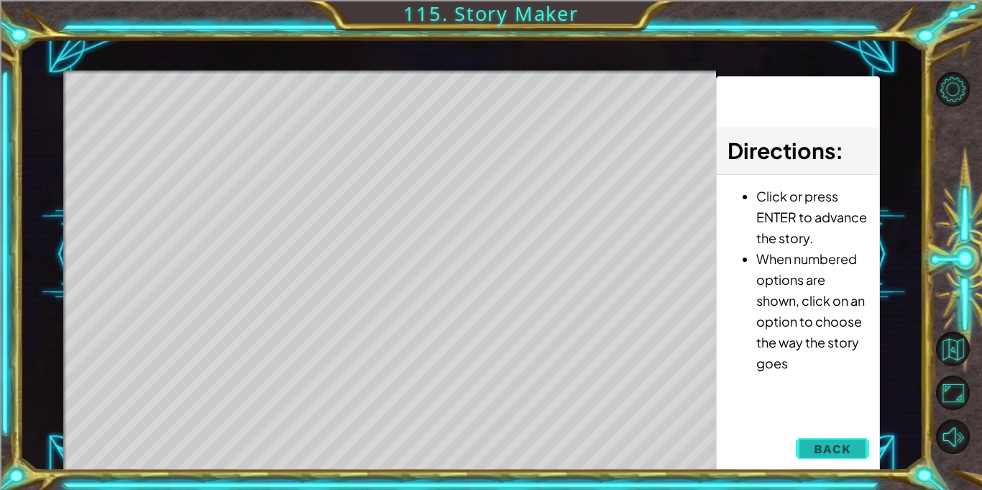
click at [848, 453] on span "Back" at bounding box center [832, 449] width 37 height 14
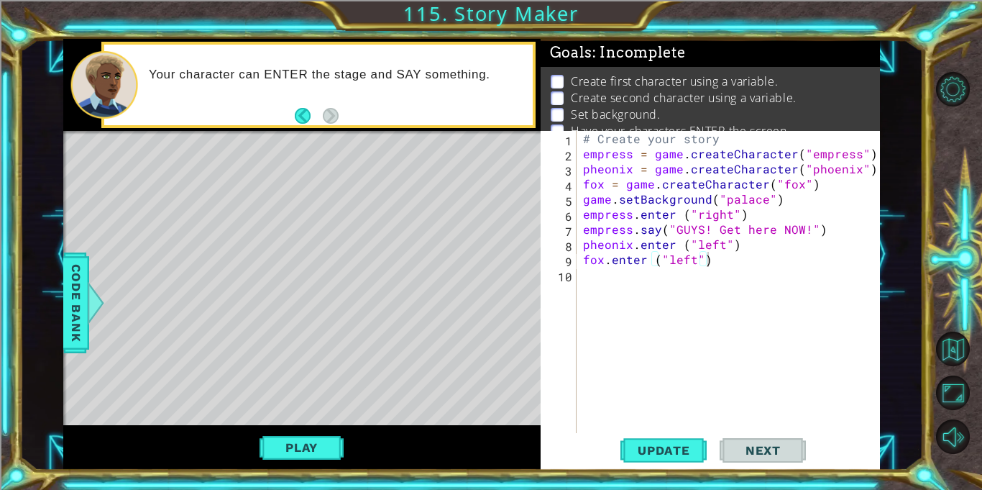
click at [692, 287] on div "# Create your story empress = game . createCharacter ( "empress" ) pheonix = ga…" at bounding box center [731, 297] width 303 height 332
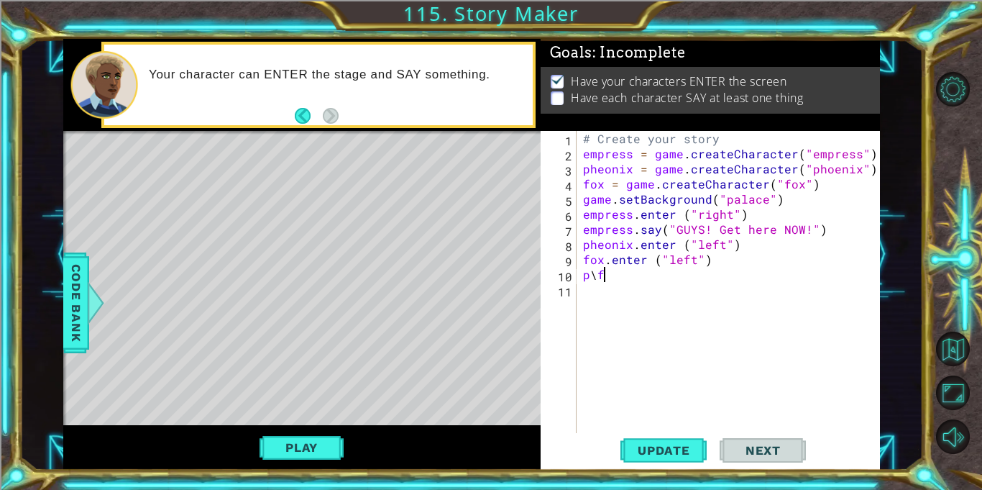
scroll to position [0, 0]
type textarea "p"
type textarea "fox.say("Whats up")"
click at [674, 447] on span "Update" at bounding box center [663, 450] width 81 height 14
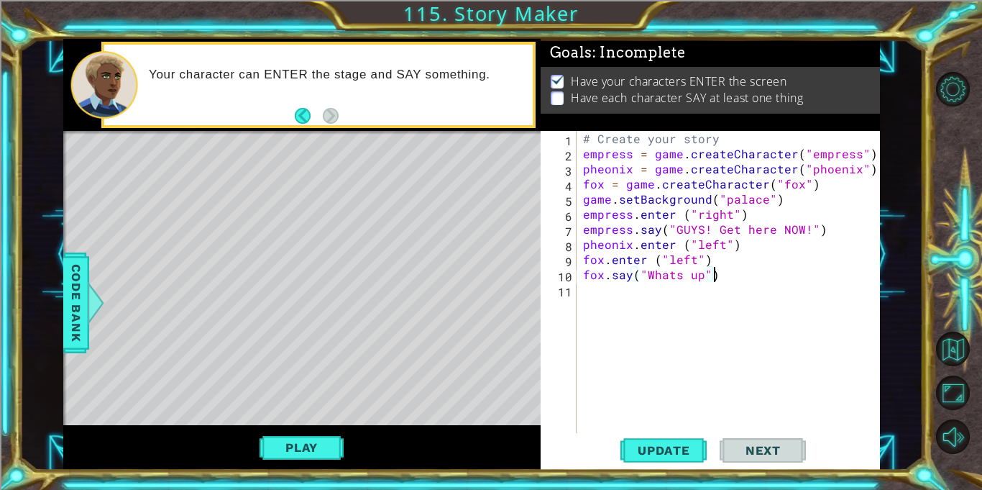
click at [627, 298] on div "# Create your story empress = game . createCharacter ( "empress" ) pheonix = ga…" at bounding box center [731, 297] width 303 height 332
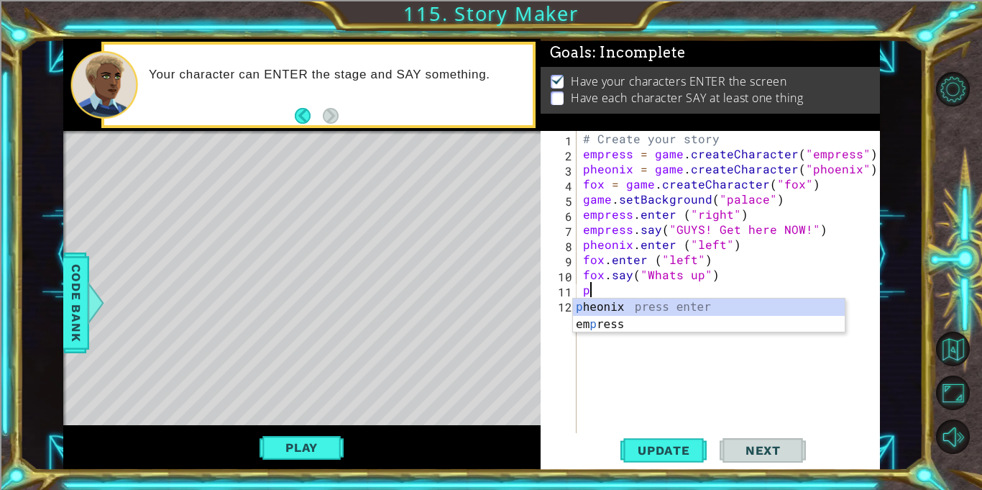
click at [755, 313] on div "p heonix press enter em p ress press enter" at bounding box center [709, 332] width 272 height 69
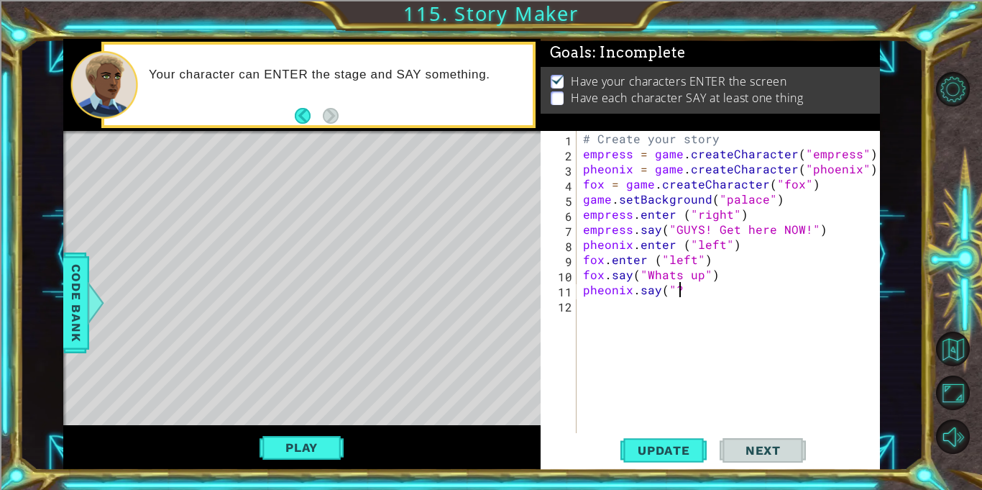
scroll to position [0, 6]
click at [666, 450] on span "Update" at bounding box center [663, 450] width 81 height 14
click at [301, 426] on div "Play" at bounding box center [301, 447] width 477 height 45
click at [312, 443] on button "Play" at bounding box center [302, 447] width 84 height 27
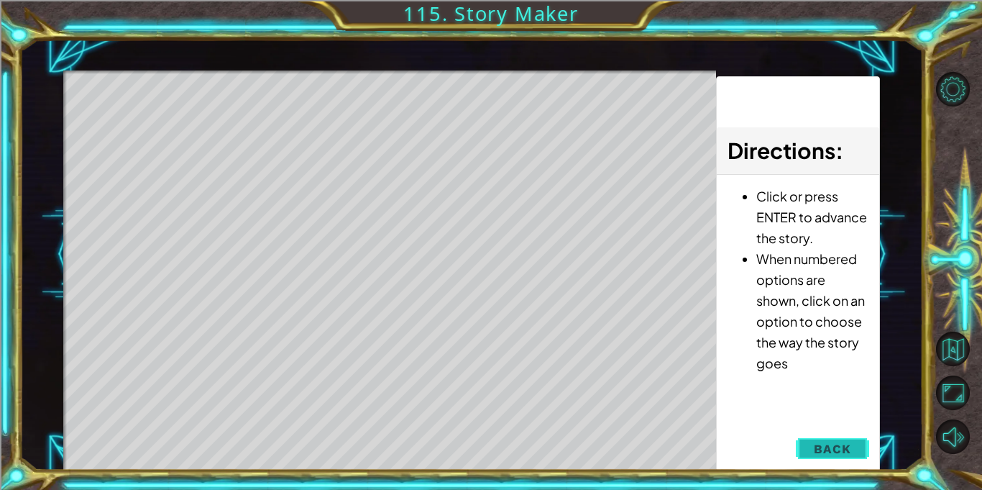
click at [839, 452] on span "Back" at bounding box center [832, 449] width 37 height 14
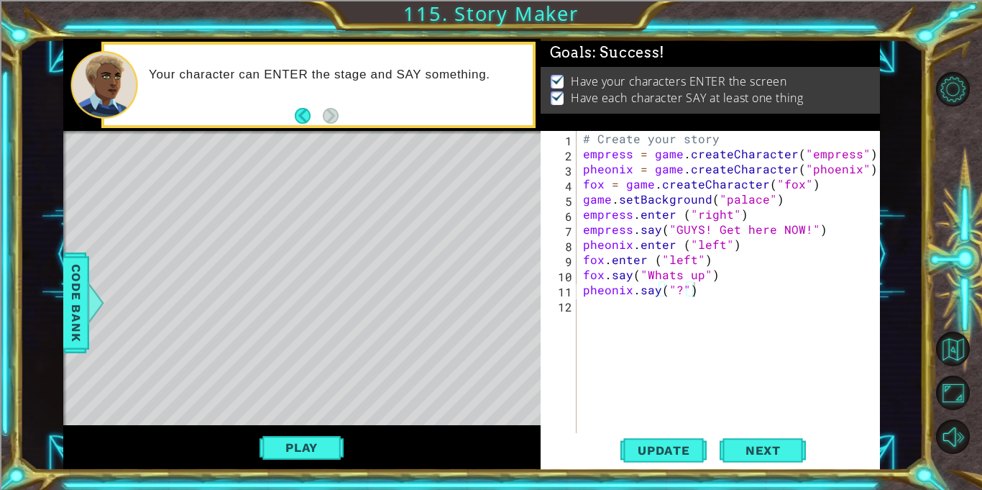
click at [639, 288] on div "# Create your story empress = game . createCharacter ( "empress" ) pheonix = ga…" at bounding box center [731, 297] width 303 height 332
type textarea "pheonix.say("?")"
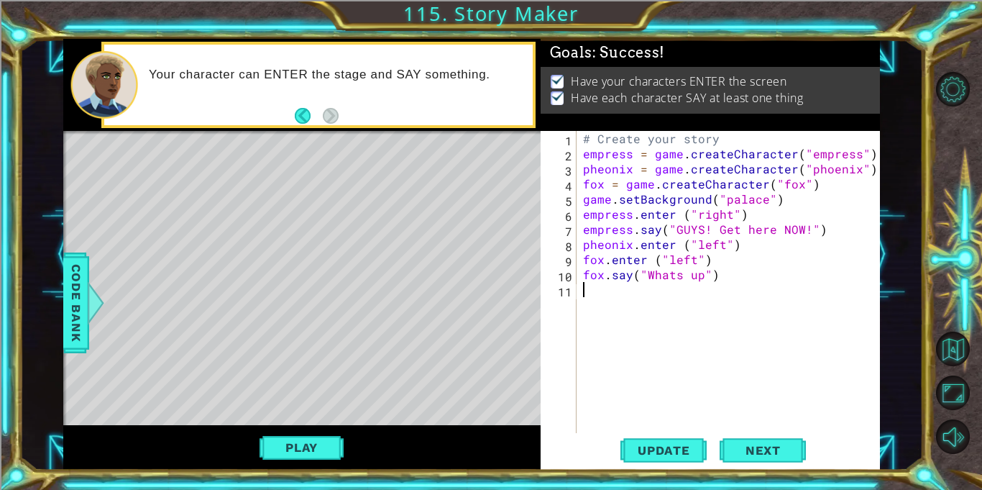
click at [732, 249] on div "# Create your story empress = game . createCharacter ( "empress" ) pheonix = ga…" at bounding box center [731, 297] width 303 height 332
type textarea "pheonix.enter ("left")"
paste textarea "pheonix.say("?")"
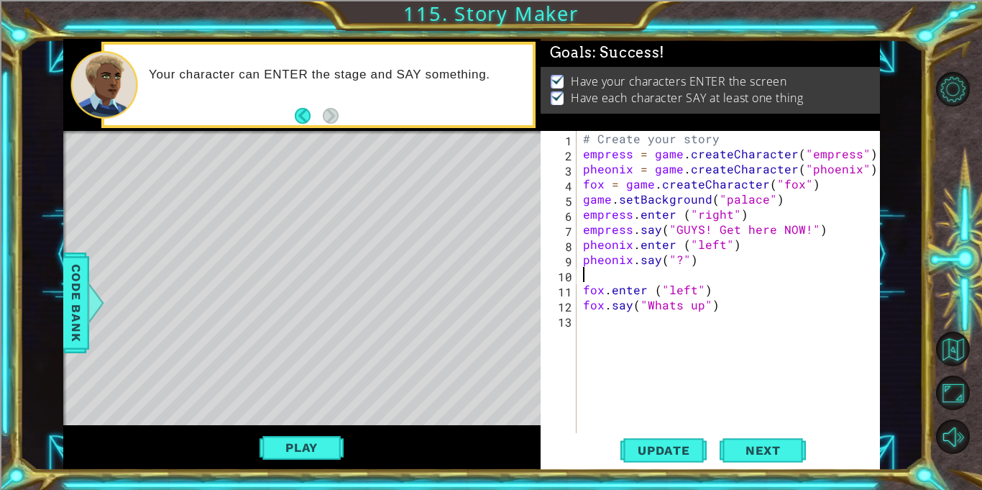
type textarea "pheonix.say("?")"
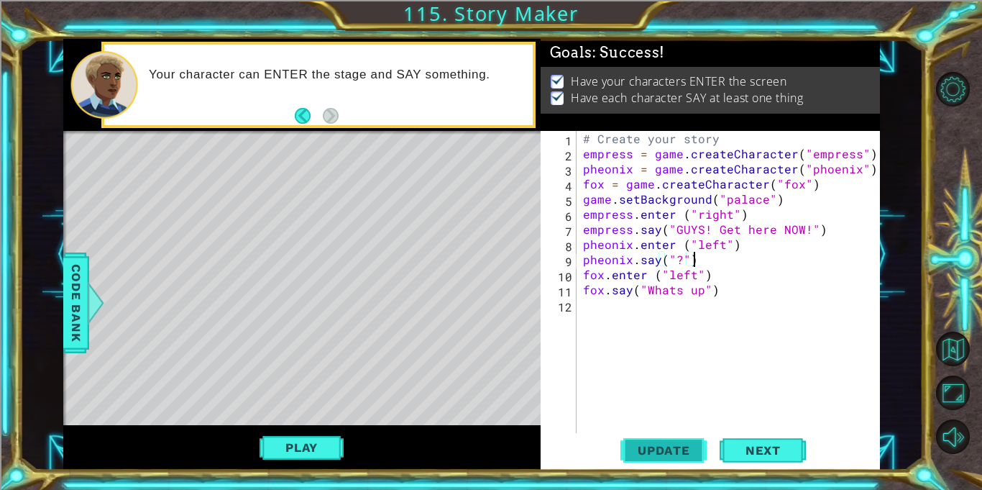
click at [669, 447] on span "Update" at bounding box center [663, 450] width 81 height 14
click at [306, 444] on button "Play" at bounding box center [302, 447] width 84 height 27
click at [625, 317] on div "# Create your story empress = game . createCharacter ( "empress" ) pheonix = ga…" at bounding box center [731, 297] width 303 height 332
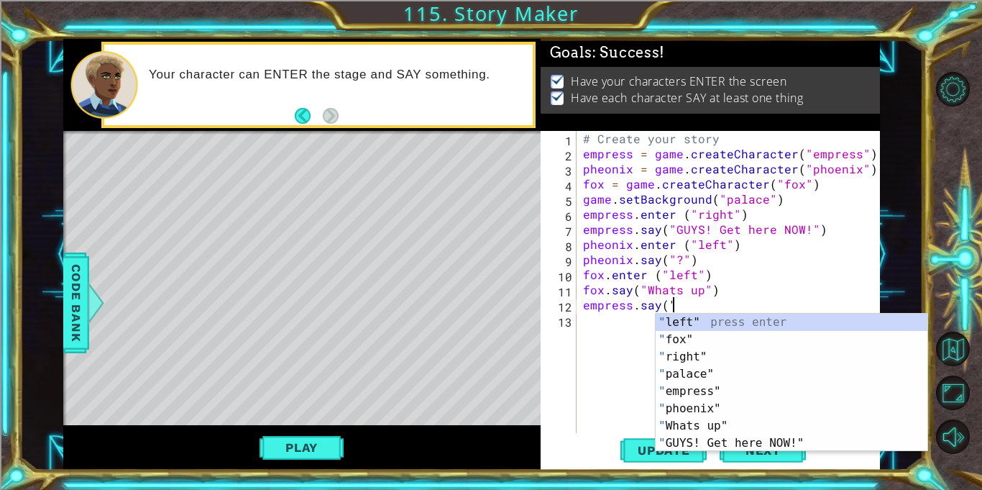
click at [725, 232] on div "# Create your story empress = game . createCharacter ( "empress" ) pheonix = ga…" at bounding box center [731, 297] width 303 height 332
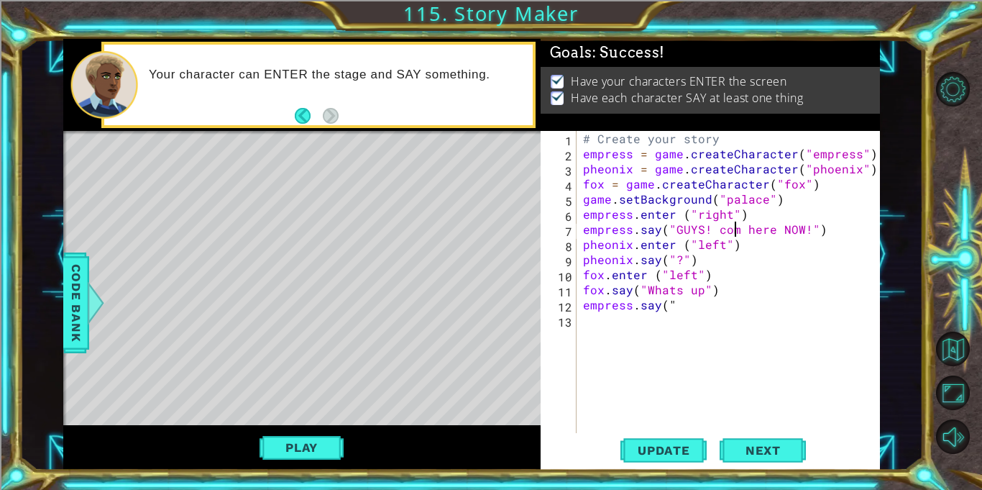
scroll to position [0, 9]
type textarea "empress.say("GUYS! come here NOW!")"
click at [717, 321] on div "# Create your story empress = game . createCharacter ( "empress" ) pheonix = ga…" at bounding box center [731, 297] width 303 height 332
click at [727, 306] on div "# Create your story empress = game . createCharacter ( "empress" ) pheonix = ga…" at bounding box center [731, 297] width 303 height 332
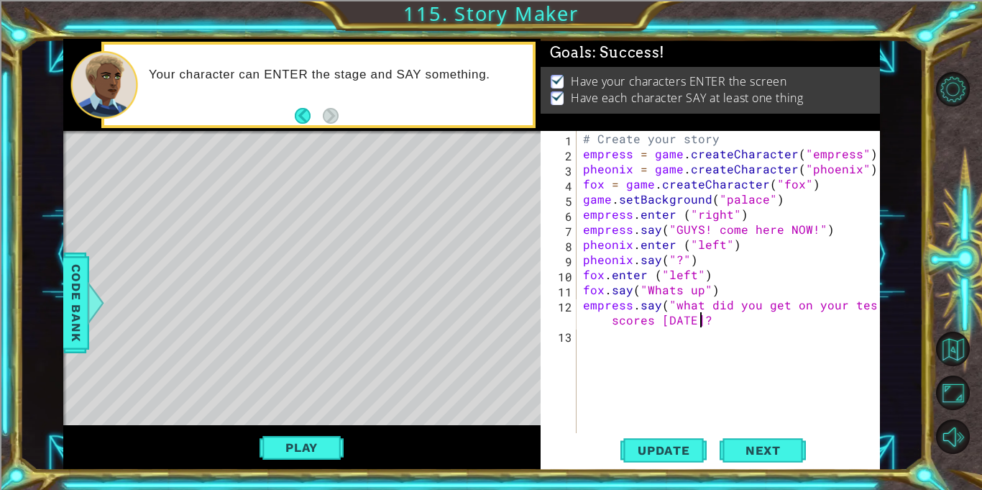
scroll to position [0, 24]
type textarea "empress.say("what did you get on your test scores today?")"
type textarea "p"
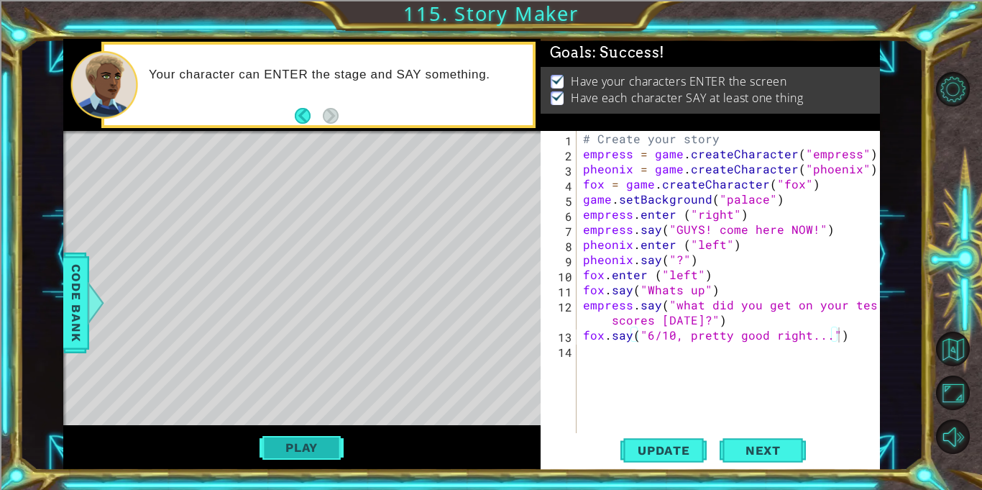
click at [314, 451] on button "Play" at bounding box center [302, 447] width 84 height 27
click at [771, 454] on button "Next" at bounding box center [763, 451] width 86 height 34
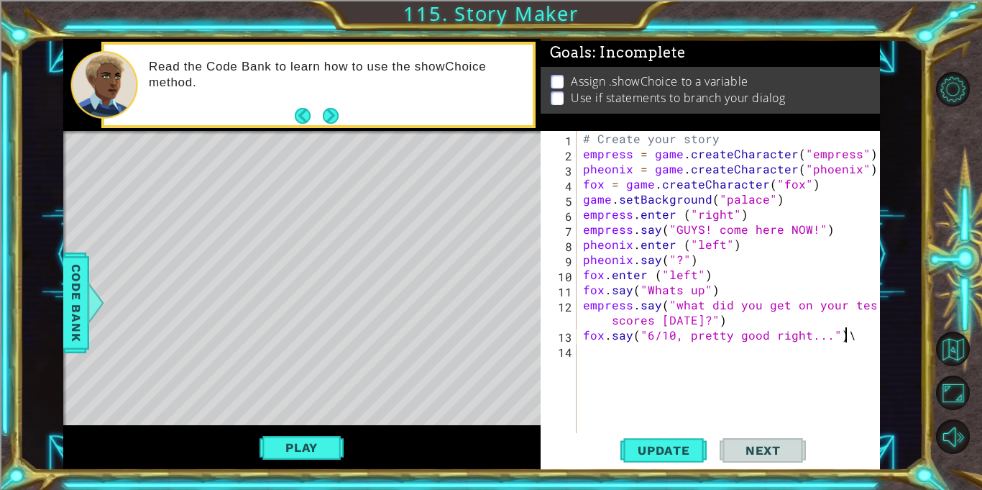
type textarea "fox.say("6/10, pretty good right...")"
type textarea "pheonix.say("me too!")"
click at [663, 362] on div "# Create your story empress = game . createCharacter ( "empress" ) pheonix = ga…" at bounding box center [731, 297] width 303 height 332
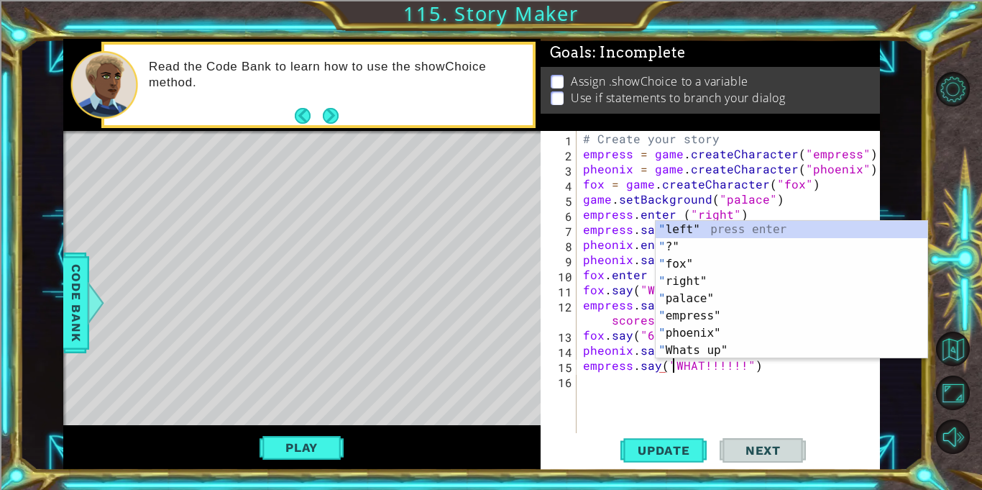
scroll to position [0, 5]
click at [684, 452] on span "Update" at bounding box center [663, 450] width 81 height 14
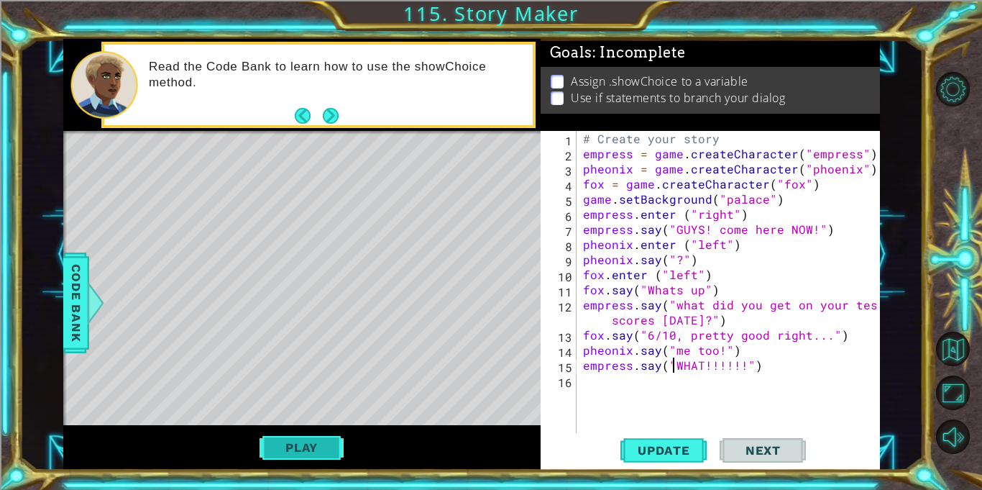
click at [338, 459] on button "Play" at bounding box center [302, 447] width 84 height 27
click at [703, 367] on div "# Create your story empress = game . createCharacter ( "empress" ) pheonix = ga…" at bounding box center [731, 297] width 303 height 332
click at [738, 367] on div "# Create your story empress = game . createCharacter ( "empress" ) pheonix = ga…" at bounding box center [731, 297] width 303 height 332
type textarea "empress.say("WHAT!!!!!!!!!!!!!!!!!!!")"
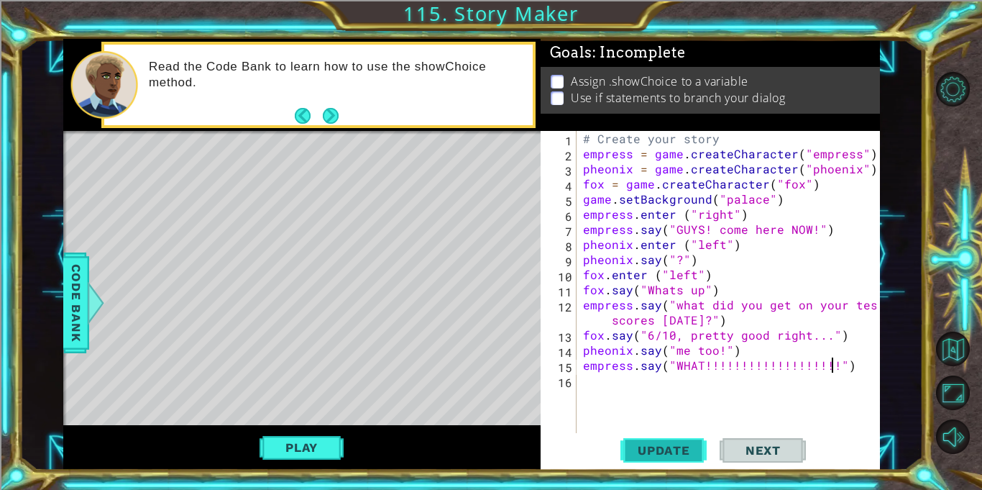
click at [680, 441] on button "Update" at bounding box center [664, 451] width 86 height 34
click at [681, 456] on span "Update" at bounding box center [663, 450] width 81 height 14
click at [758, 373] on div "# Create your story empress = game . createCharacter ( "empress" ) pheonix = ga…" at bounding box center [731, 297] width 303 height 332
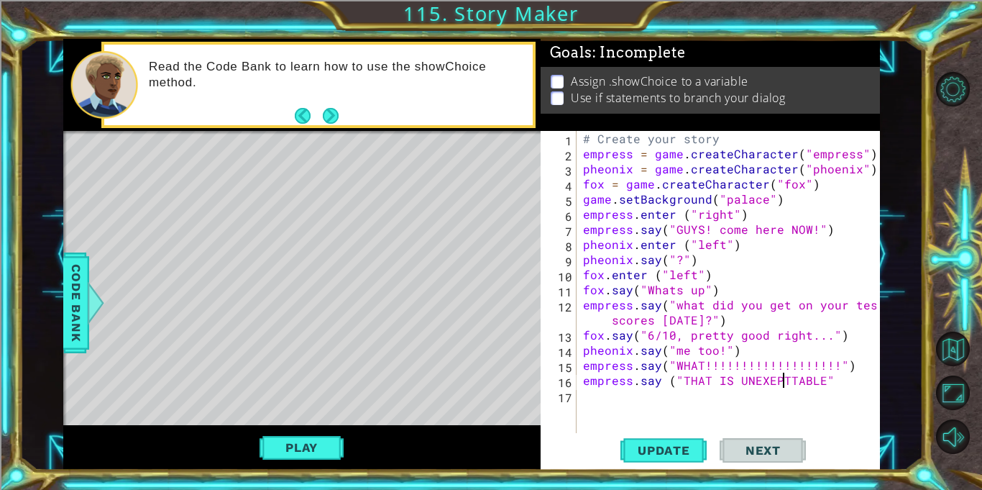
scroll to position [0, 12]
click at [808, 380] on div "# Create your story empress = game . createCharacter ( "empress" ) pheonix = ga…" at bounding box center [731, 297] width 303 height 332
type textarea "empress.say ("THAT IS UNEXEPTABLE!!!!")"
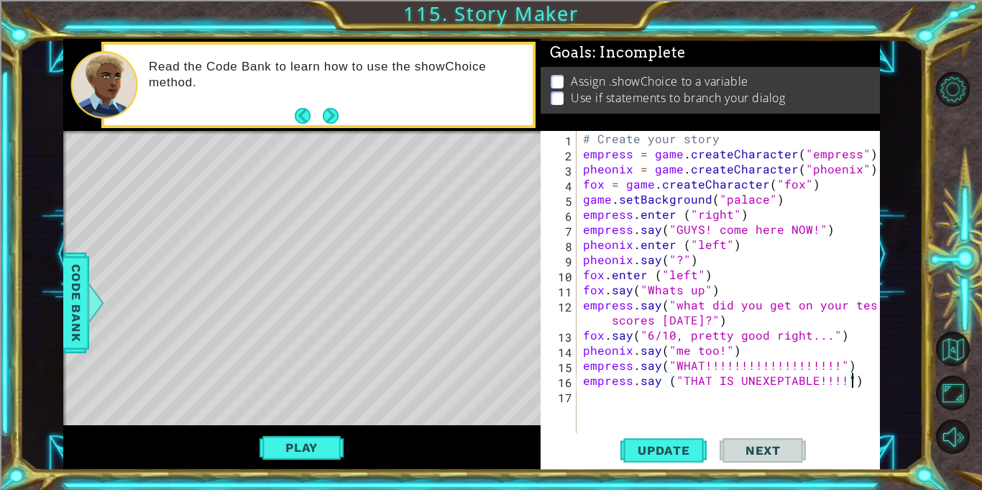
click at [633, 393] on div "# Create your story empress = game . createCharacter ( "empress" ) pheonix = ga…" at bounding box center [731, 297] width 303 height 332
type textarea "empress.say ("BOTH OF YOU OUT!")"
click at [646, 454] on span "Update" at bounding box center [663, 450] width 81 height 14
click at [321, 436] on button "Play" at bounding box center [302, 447] width 84 height 27
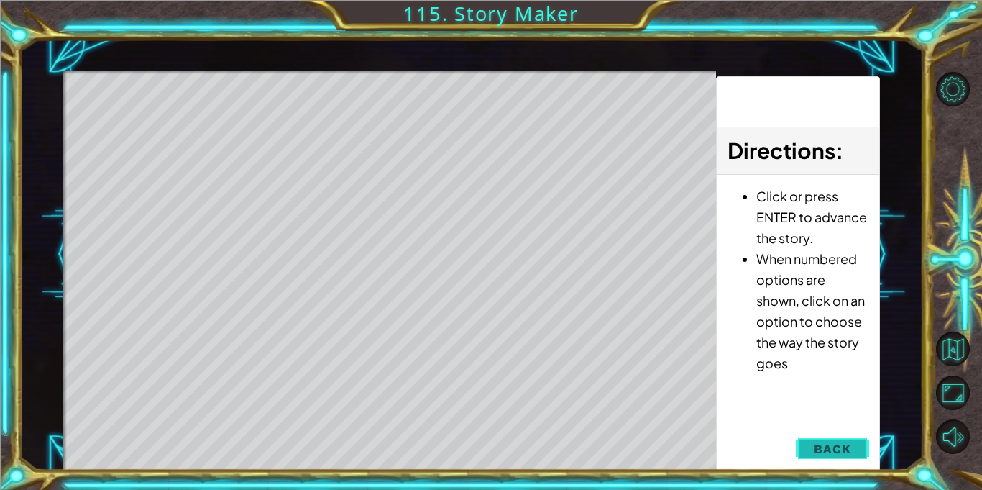
click at [848, 453] on span "Back" at bounding box center [832, 449] width 37 height 14
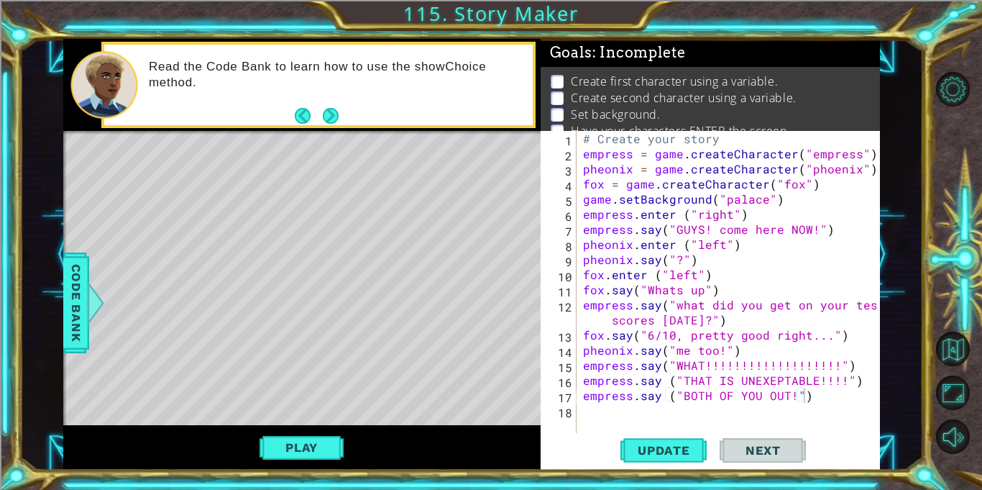
click at [733, 403] on div "# Create your story empress = game . createCharacter ( "empress" ) pheonix = ga…" at bounding box center [731, 297] width 303 height 332
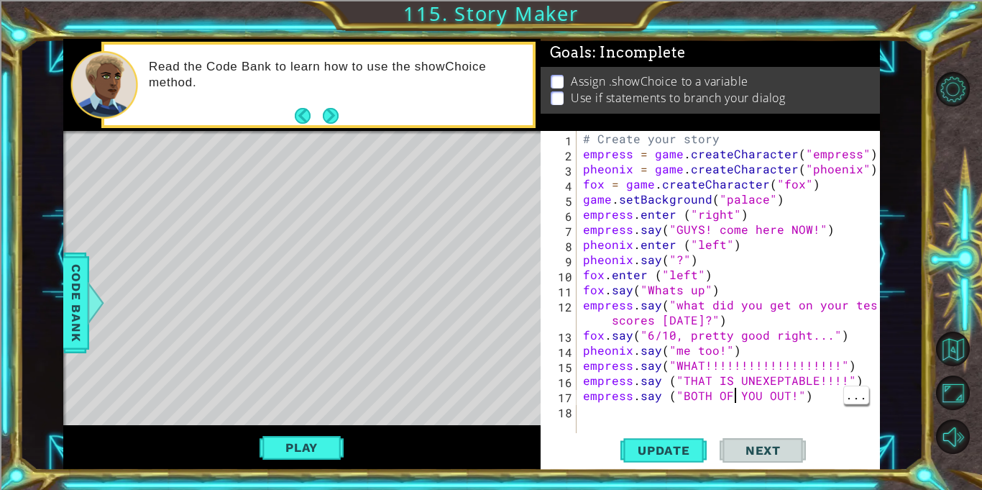
click at [766, 397] on div "# Create your story empress = game . createCharacter ( "empress" ) pheonix = ga…" at bounding box center [731, 297] width 303 height 332
click at [664, 413] on div "# Create your story empress = game . createCharacter ( "empress" ) pheonix = ga…" at bounding box center [731, 297] width 303 height 332
